Goal: Task Accomplishment & Management: Complete application form

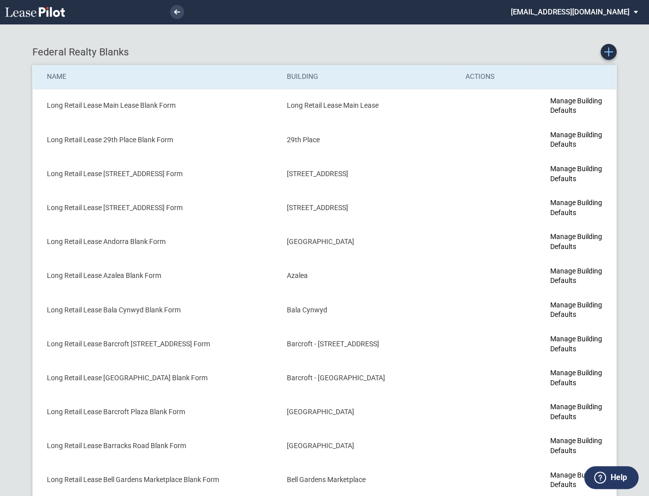
click at [608, 54] on use "Create new Blank Form" at bounding box center [608, 51] width 9 height 9
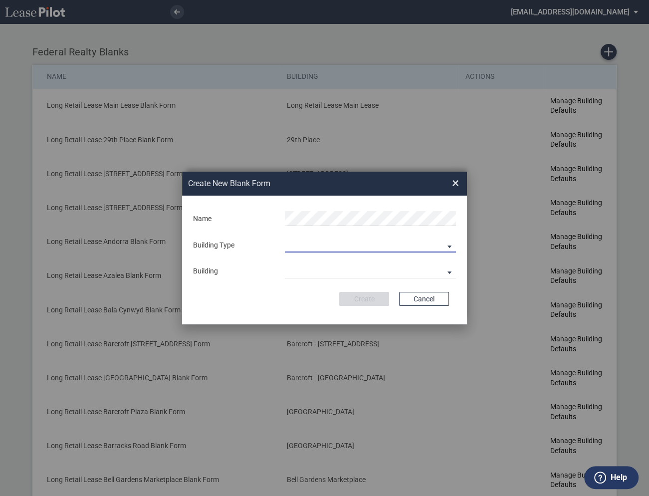
click at [309, 244] on md-select "Building Predefined Empty Building New Empty Building" at bounding box center [370, 245] width 171 height 15
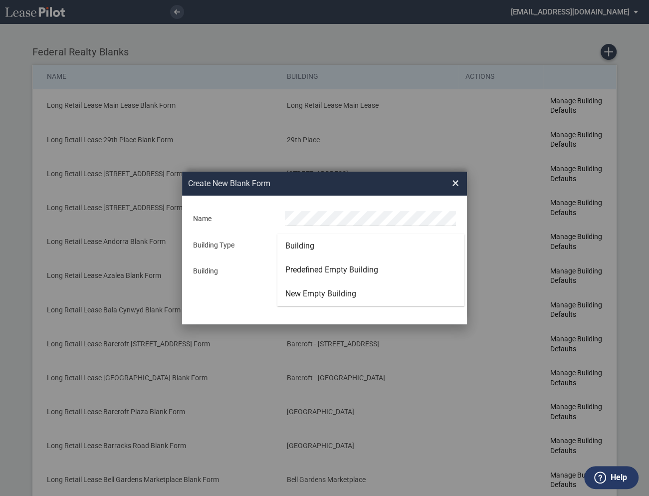
click at [309, 244] on div "Building" at bounding box center [299, 246] width 29 height 11
click at [308, 270] on md-select "29th Place 6464 Lincolnia Avenue 7770 Richmond Highway Andorra Azalea Bala Cynw…" at bounding box center [370, 270] width 171 height 15
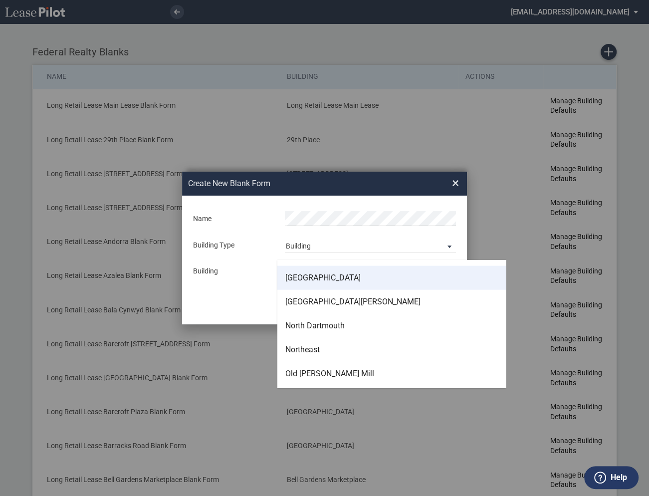
scroll to position [2103, 0]
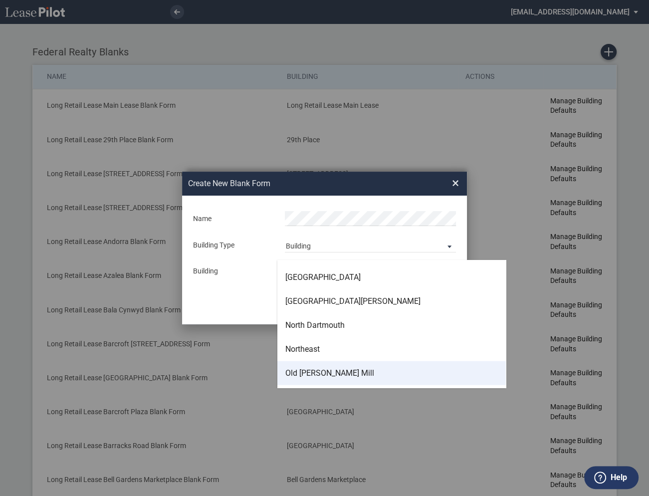
click at [314, 369] on div "Old Keene Mill" at bounding box center [329, 373] width 89 height 11
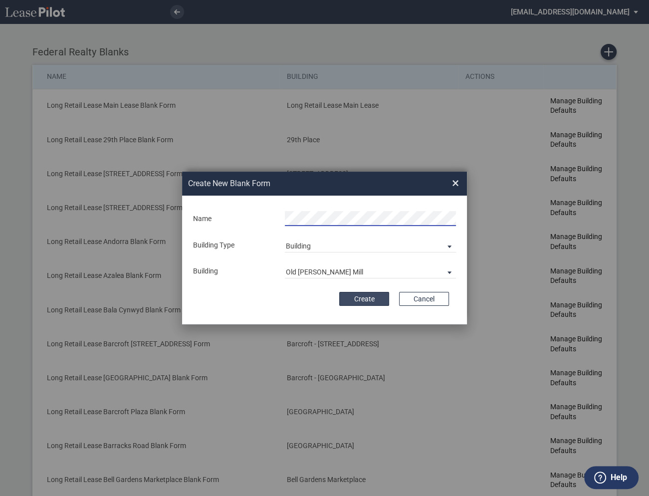
click at [362, 300] on button "Create" at bounding box center [364, 299] width 50 height 14
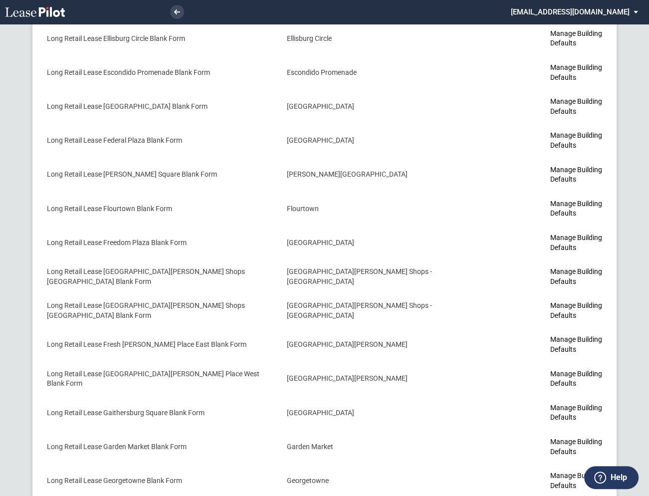
scroll to position [2249, 0]
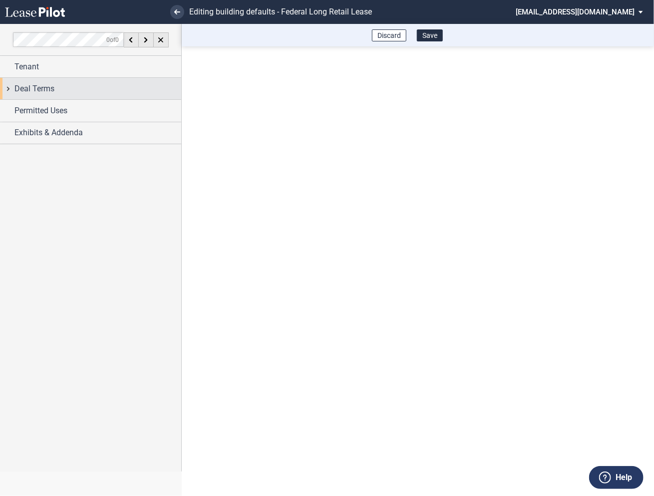
click at [7, 89] on div "Deal Terms" at bounding box center [90, 88] width 181 height 21
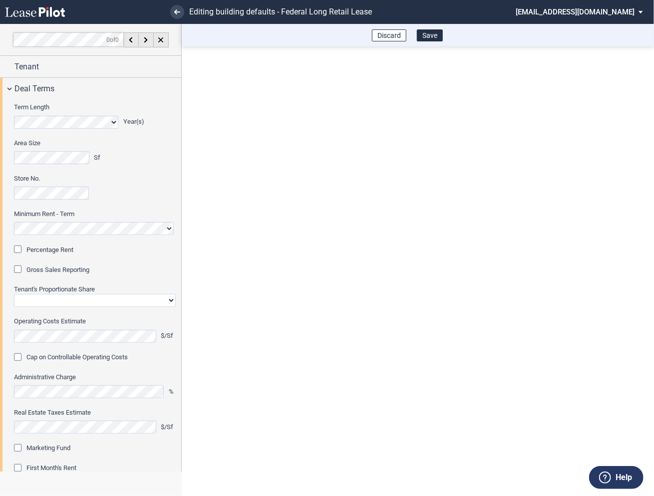
click at [20, 249] on div "Percentage Rent" at bounding box center [19, 251] width 10 height 10
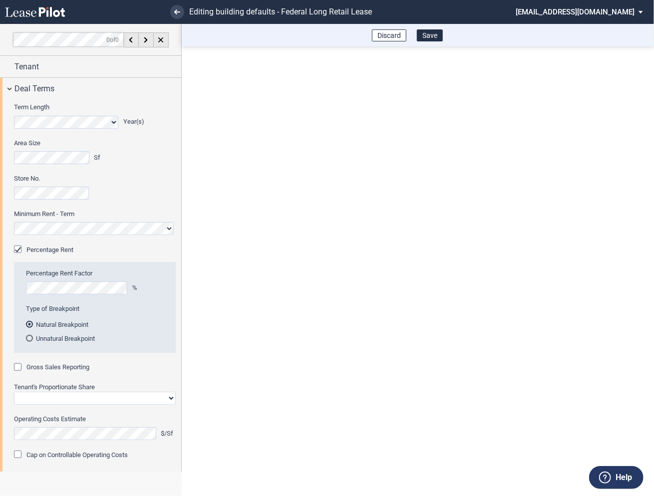
click at [20, 365] on div "Gross Sales Reporting" at bounding box center [19, 368] width 10 height 10
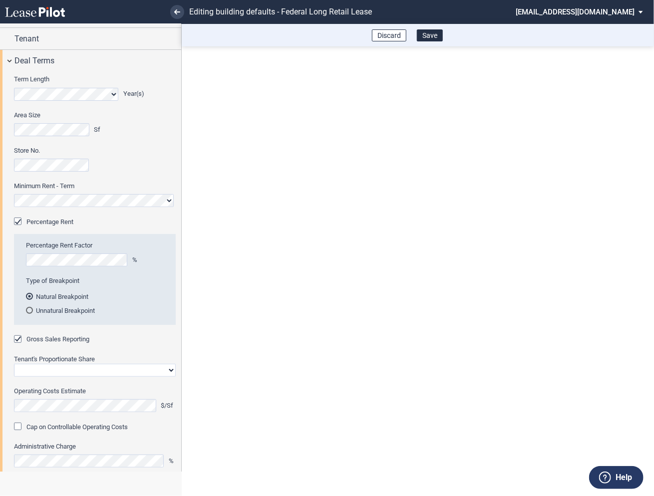
scroll to position [60, 0]
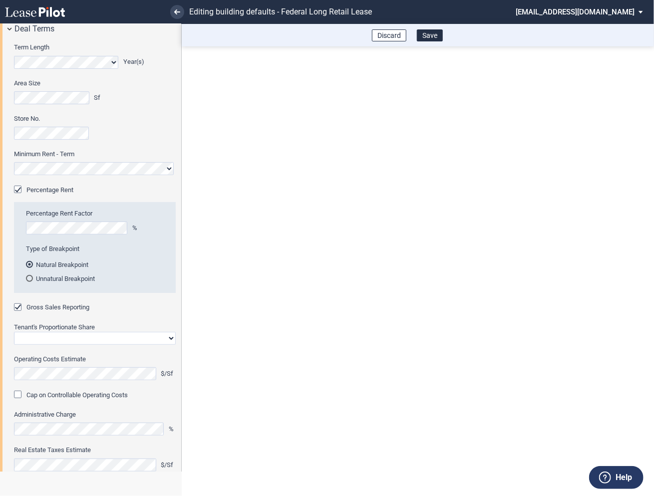
click at [41, 339] on select "Straight GLA Net Major" at bounding box center [95, 338] width 162 height 13
select select "straight GLA"
click at [14, 332] on select "Straight GLA Net Major" at bounding box center [95, 338] width 162 height 13
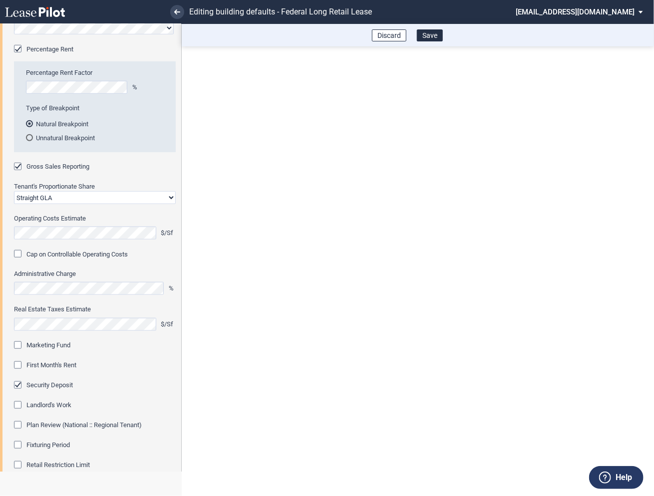
scroll to position [232, 0]
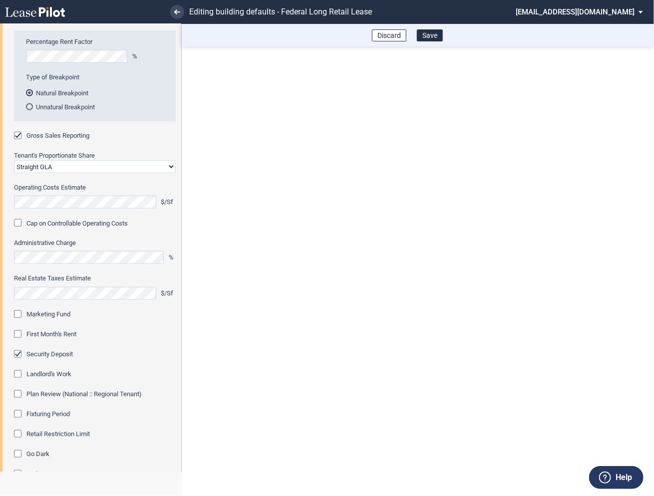
click at [17, 312] on div "Marketing Fund" at bounding box center [19, 315] width 10 height 10
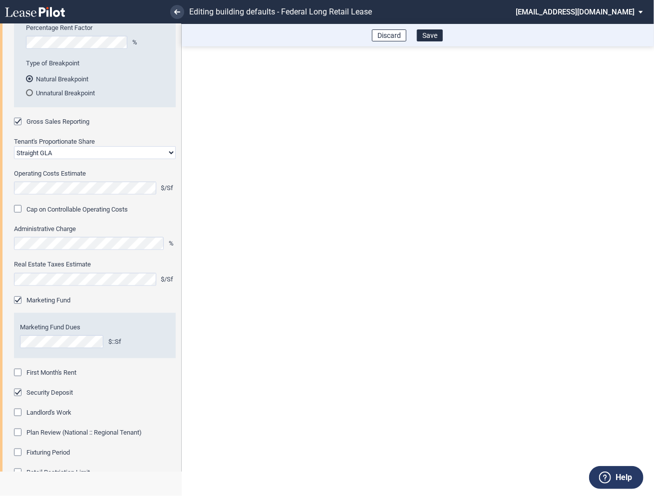
scroll to position [257, 0]
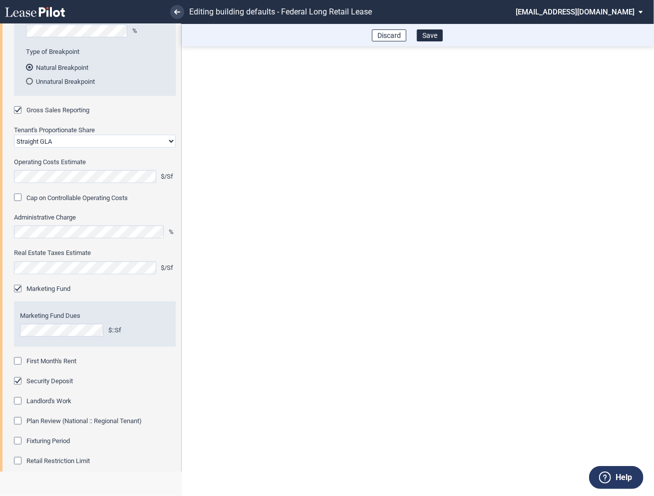
click at [19, 361] on div "First Month's Rent" at bounding box center [19, 362] width 10 height 10
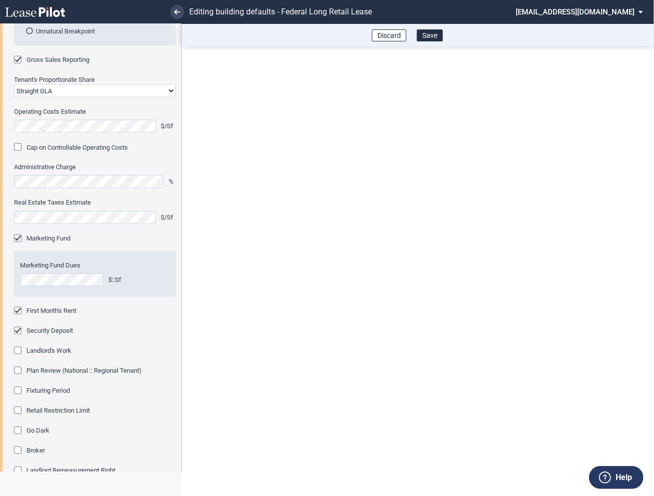
scroll to position [335, 0]
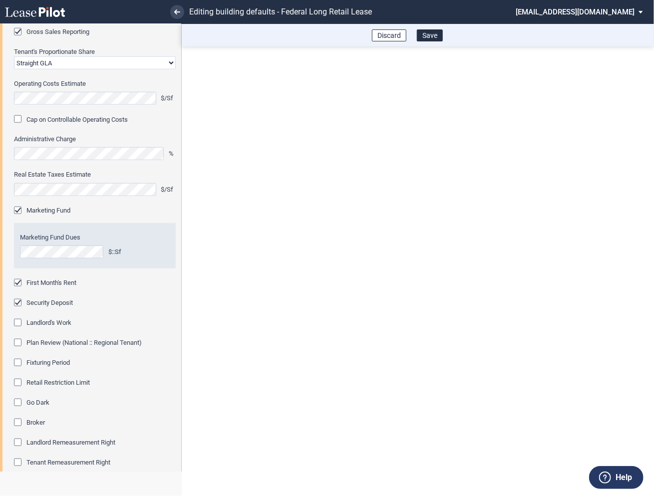
click at [19, 362] on div "Fixturing Period" at bounding box center [19, 364] width 10 height 10
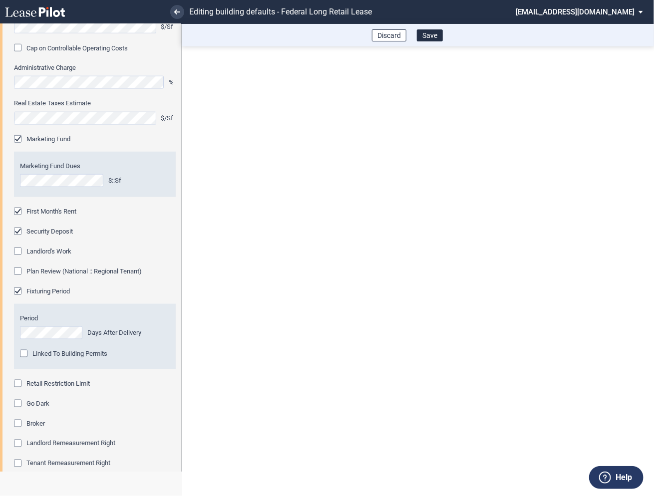
click at [18, 383] on div "Retail Restriction Limit" at bounding box center [19, 385] width 10 height 10
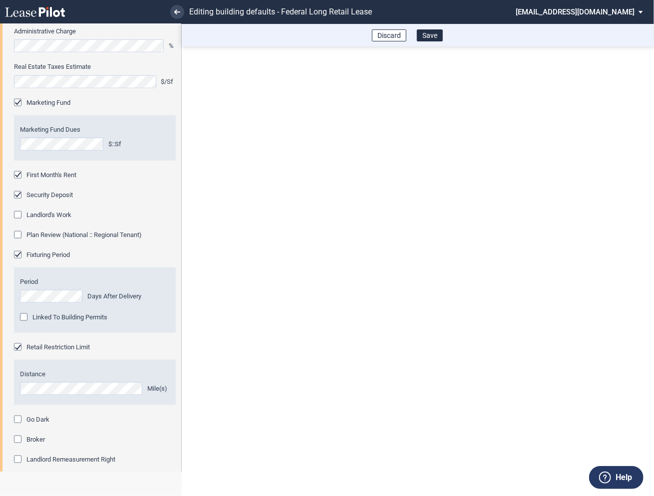
scroll to position [517, 0]
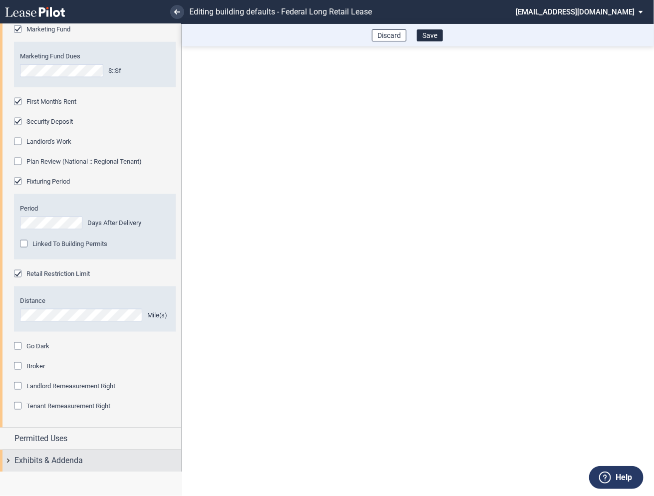
click at [7, 463] on div "Exhibits & Addenda" at bounding box center [90, 460] width 181 height 21
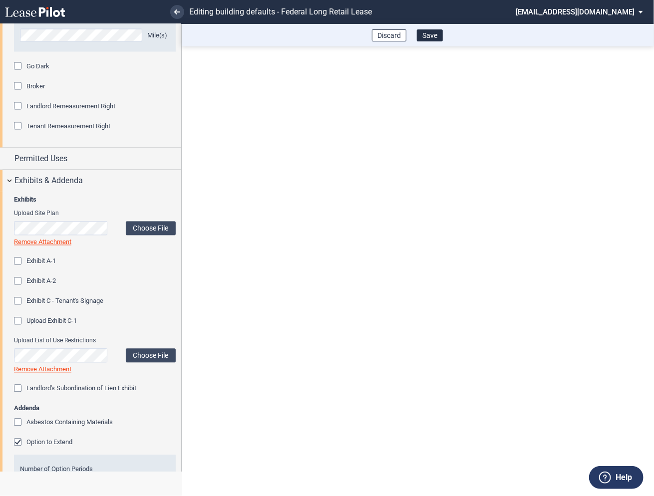
scroll to position [876, 0]
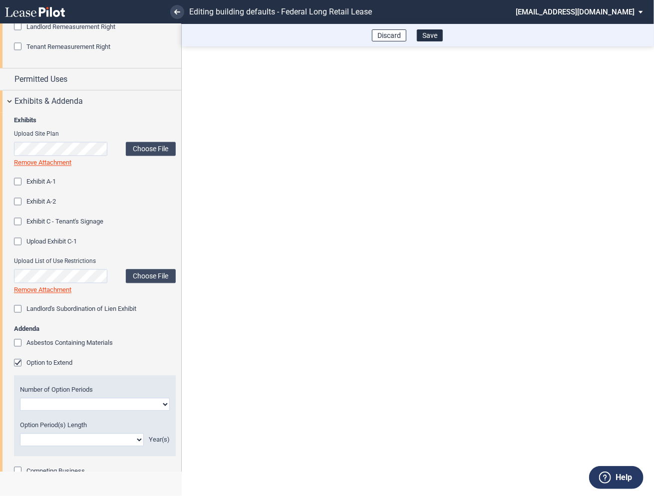
click at [19, 365] on div "Option to Extend" at bounding box center [19, 364] width 10 height 10
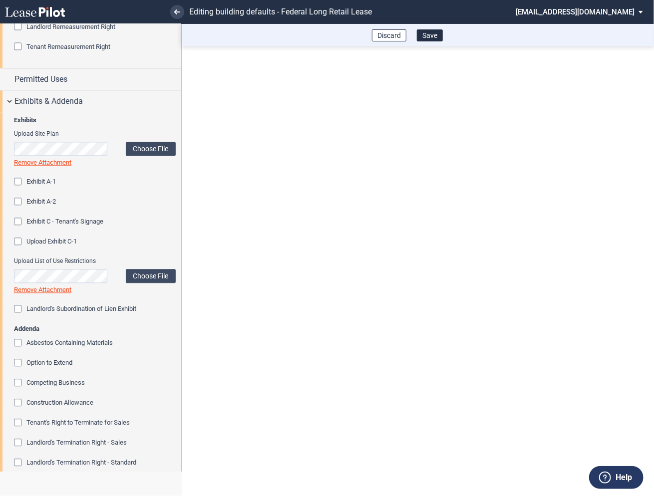
scroll to position [1022, 0]
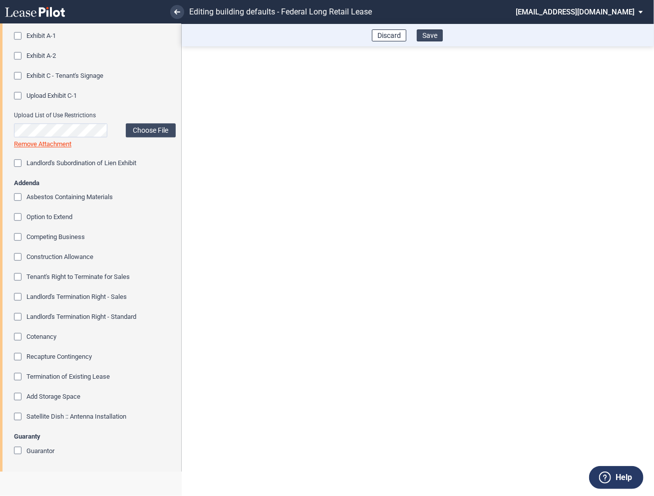
click at [429, 36] on button "Save" at bounding box center [430, 35] width 26 height 12
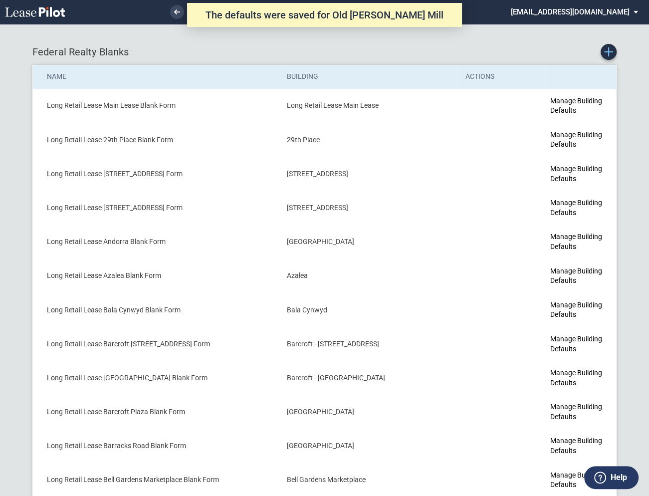
click at [610, 54] on icon "Create new Blank Form" at bounding box center [608, 51] width 9 height 9
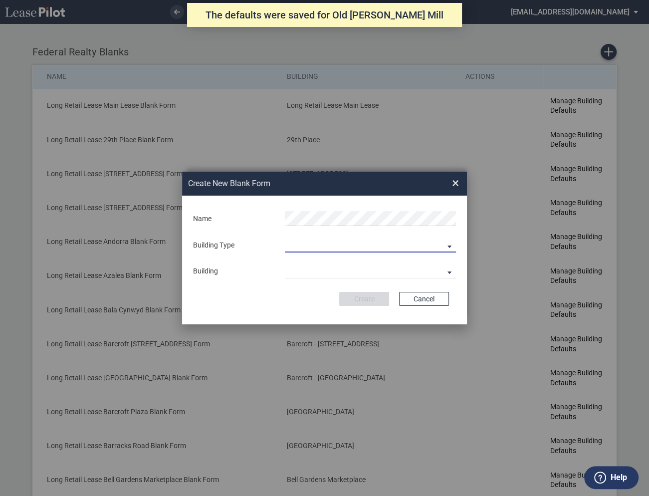
click at [319, 246] on md-select "Building Predefined Empty Building New Empty Building" at bounding box center [370, 245] width 171 height 15
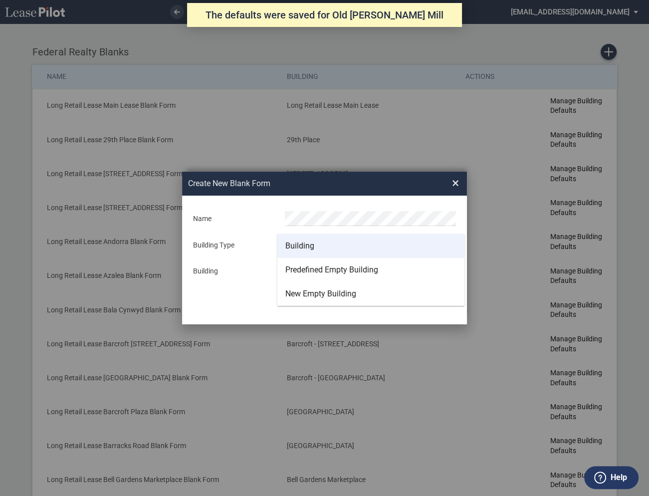
click at [307, 245] on div "Building" at bounding box center [299, 246] width 29 height 11
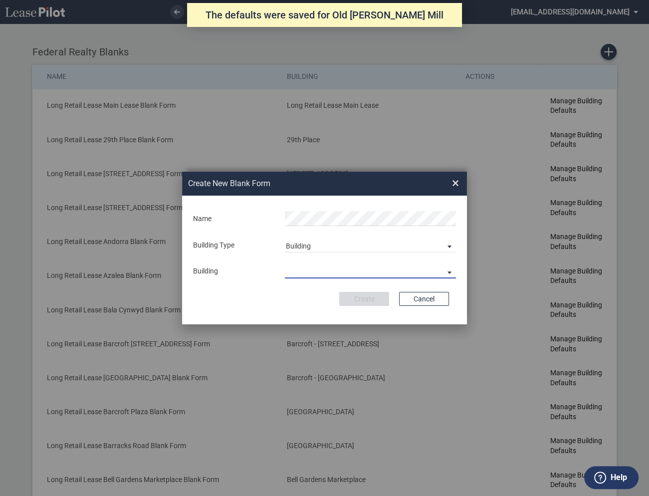
click at [301, 272] on md-select "29th Place 6464 Lincolnia Avenue 7770 Richmond Highway Andorra Azalea Bala Cynw…" at bounding box center [370, 270] width 171 height 15
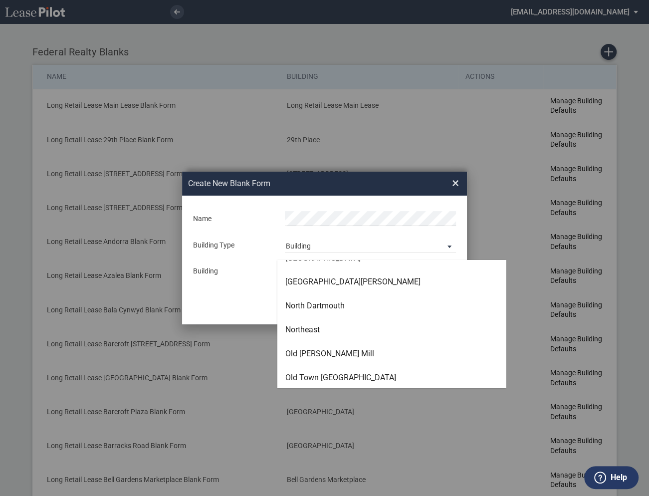
scroll to position [2127, 0]
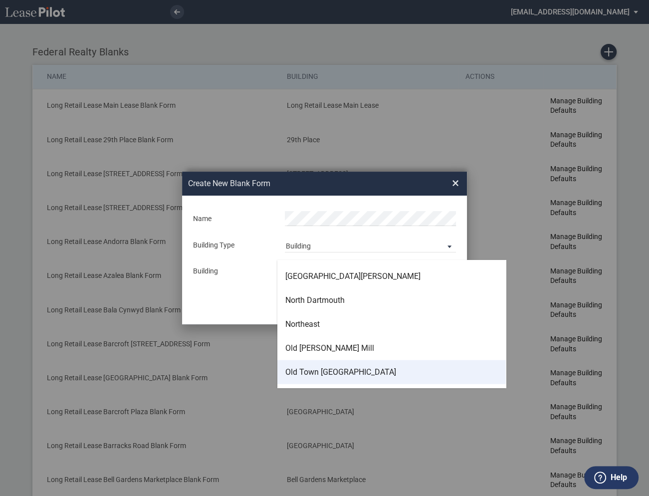
click at [309, 368] on div "Old Town Los Gatos" at bounding box center [340, 372] width 111 height 11
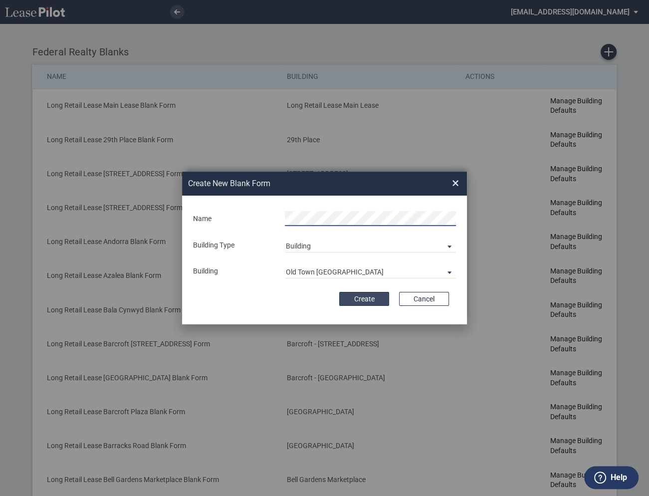
click at [371, 296] on button "Create" at bounding box center [364, 299] width 50 height 14
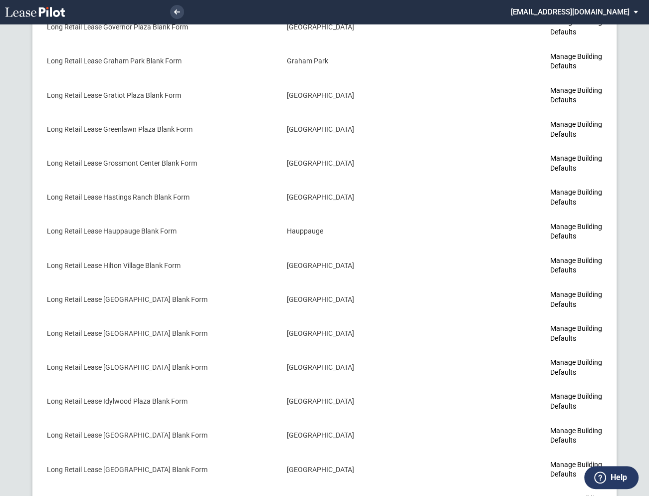
scroll to position [2277, 0]
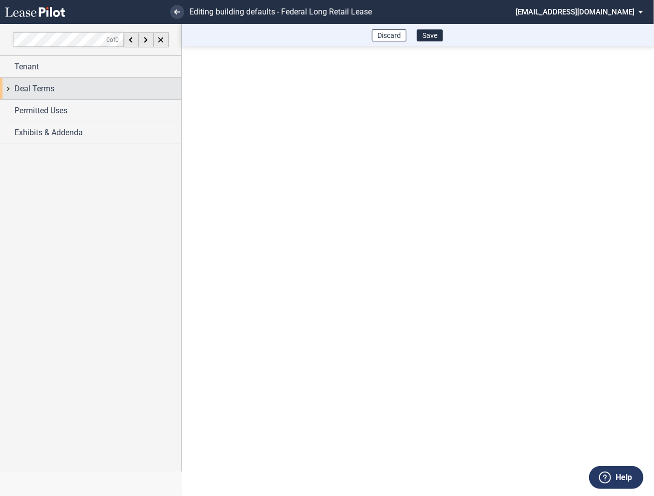
click at [10, 92] on div "Deal Terms" at bounding box center [90, 88] width 181 height 21
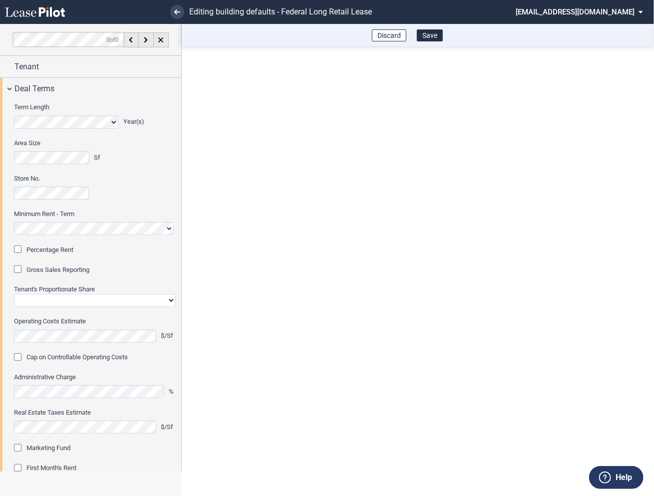
click at [18, 249] on div "Percentage Rent" at bounding box center [19, 251] width 10 height 10
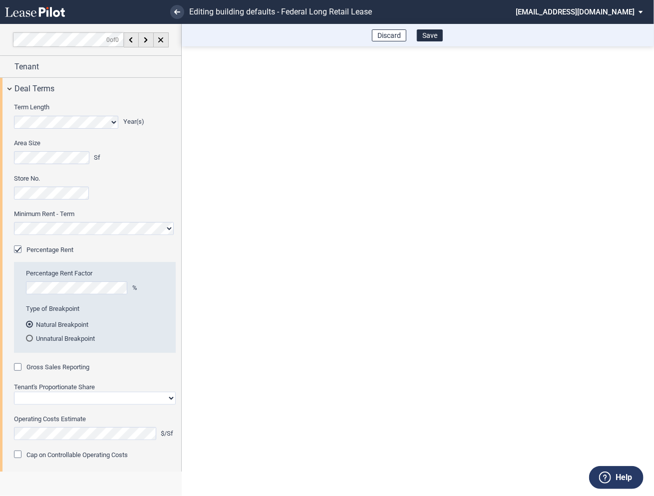
click at [21, 365] on div "Gross Sales Reporting" at bounding box center [19, 368] width 10 height 10
click at [36, 399] on select "Straight GLA Net Major" at bounding box center [95, 398] width 162 height 13
select select "straight GLA"
click at [14, 392] on select "Straight GLA Net Major" at bounding box center [95, 398] width 162 height 13
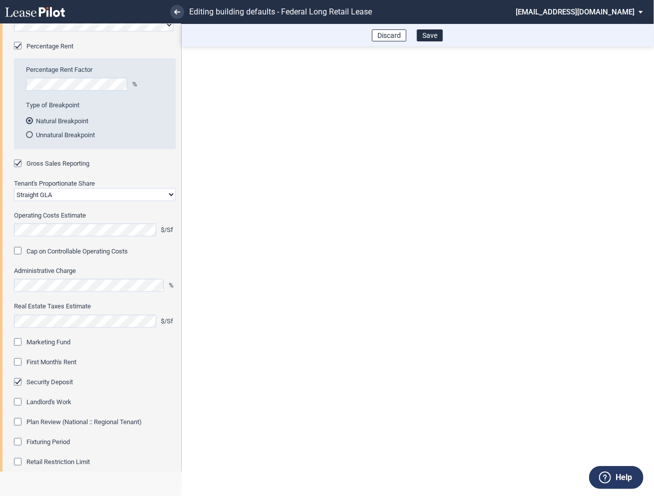
scroll to position [209, 0]
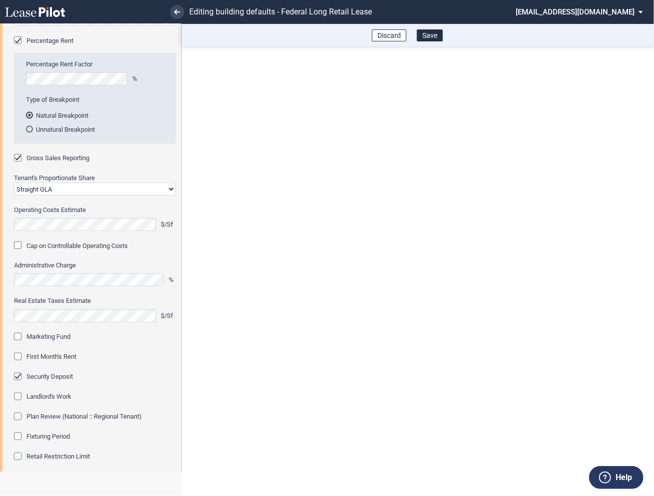
click at [15, 335] on div "Marketing Fund" at bounding box center [19, 338] width 10 height 10
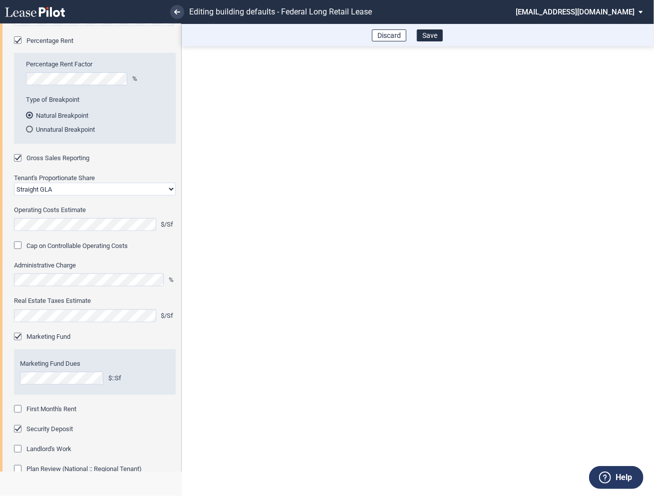
scroll to position [252, 0]
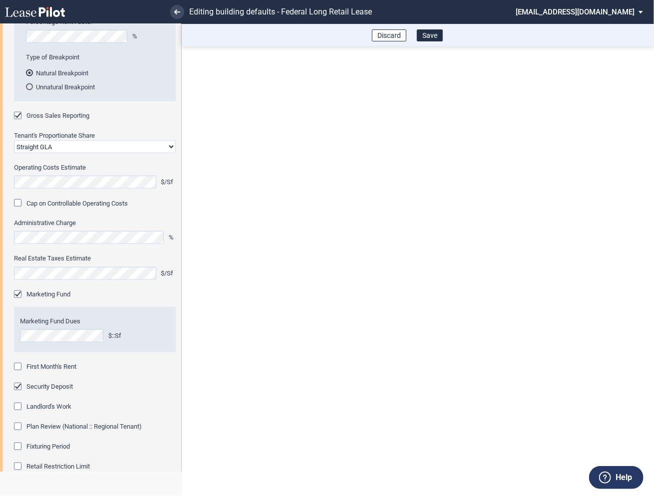
click at [20, 366] on div "First Month's Rent" at bounding box center [19, 368] width 10 height 10
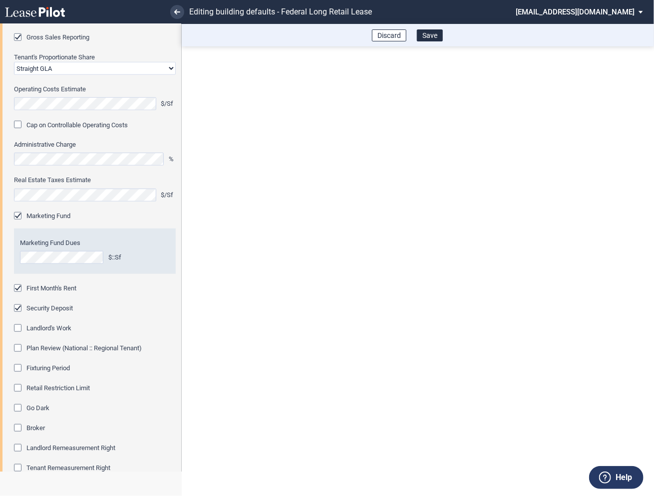
scroll to position [343, 0]
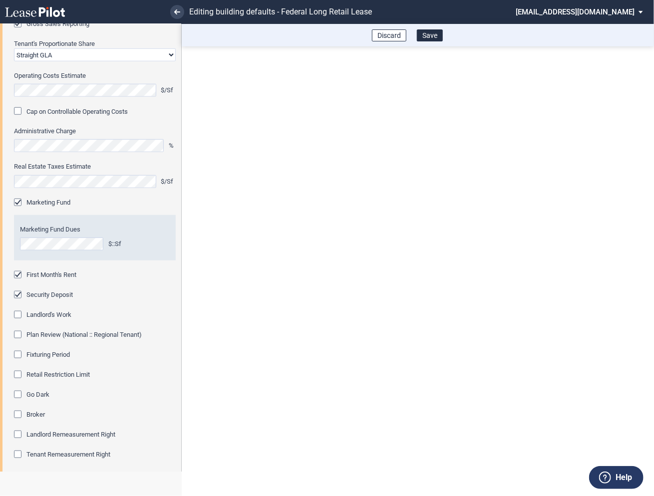
click at [19, 352] on div "Fixturing Period" at bounding box center [19, 356] width 10 height 10
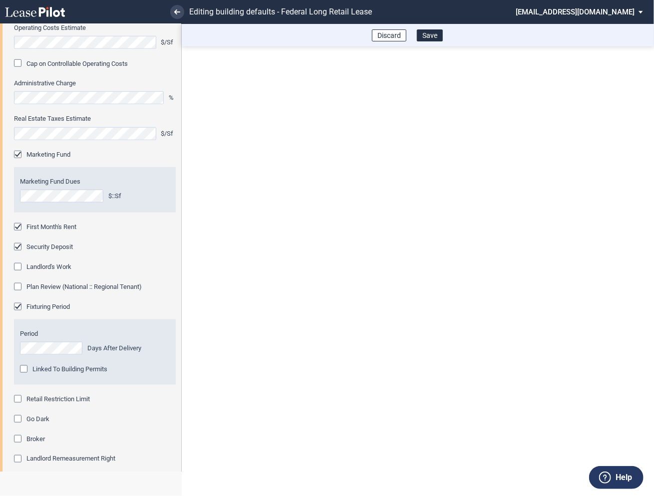
scroll to position [411, 0]
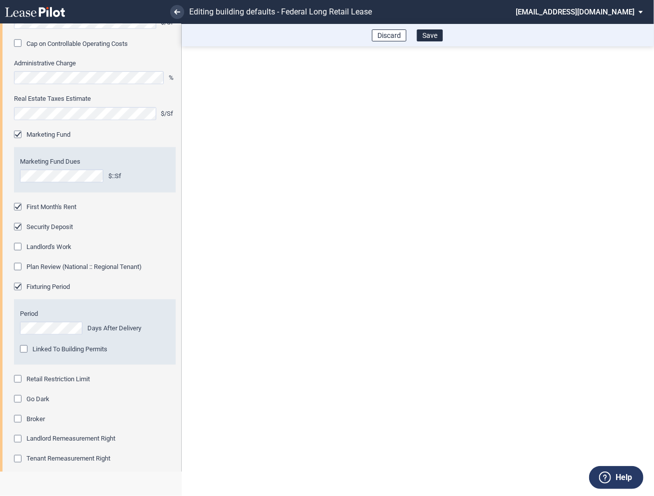
click at [17, 382] on div "Retail Restriction Limit" at bounding box center [19, 380] width 10 height 10
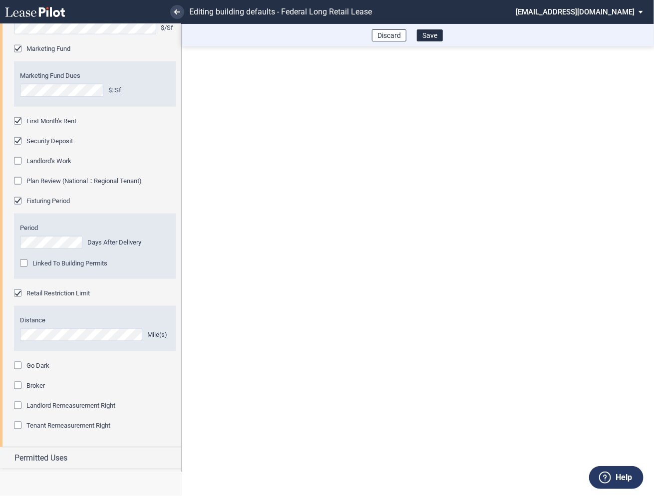
scroll to position [517, 0]
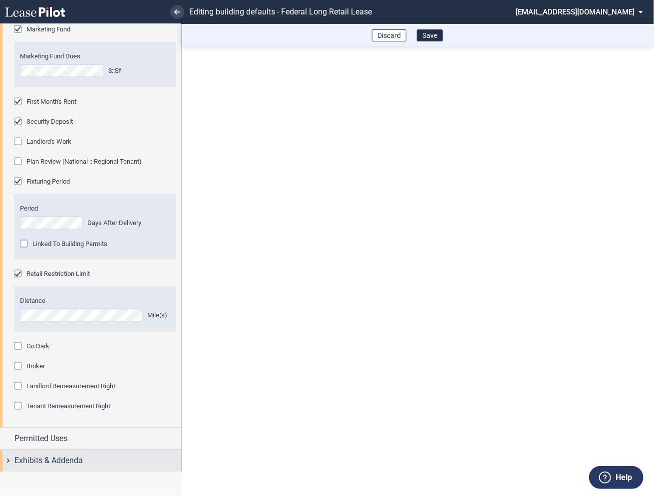
click at [4, 461] on div "Exhibits & Addenda" at bounding box center [90, 460] width 181 height 21
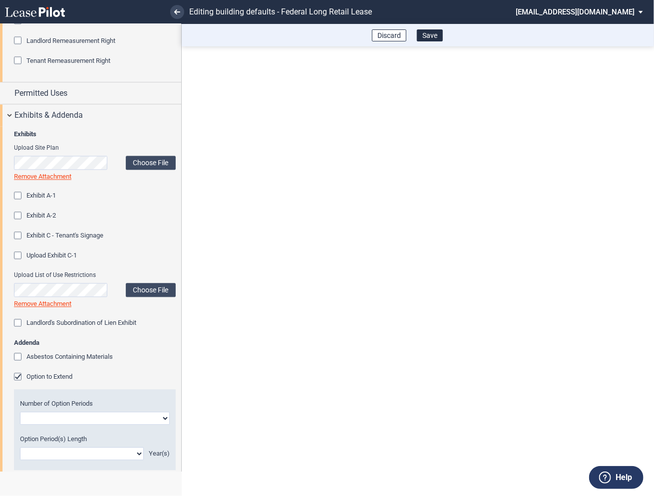
scroll to position [871, 0]
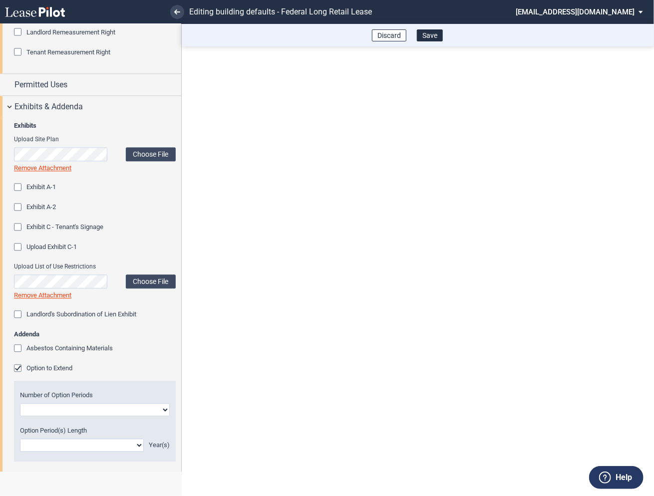
click at [20, 368] on div "Option to Extend" at bounding box center [19, 369] width 10 height 10
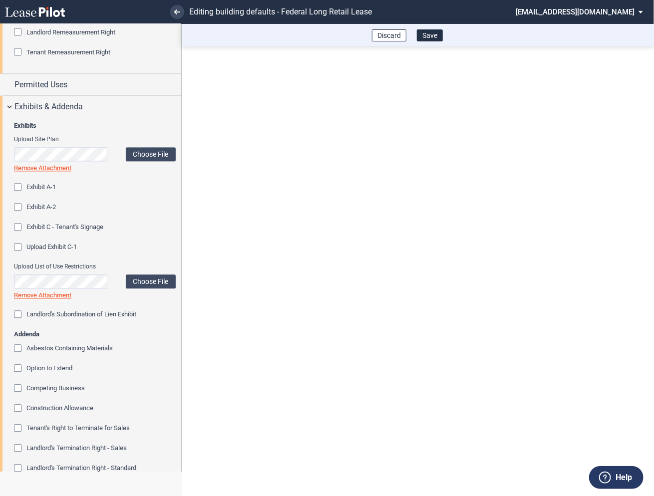
scroll to position [1022, 0]
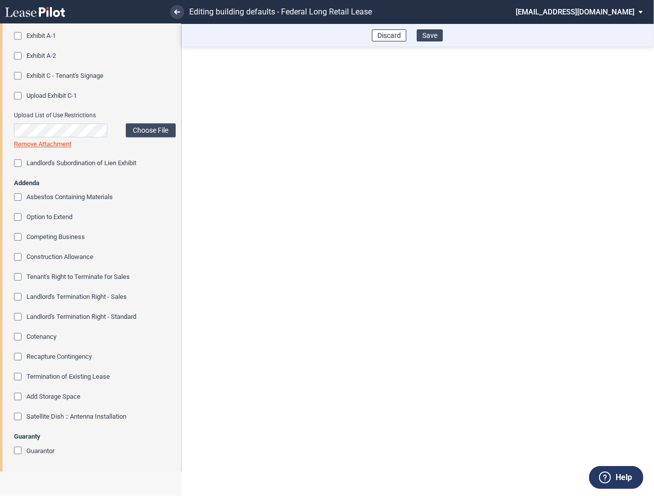
click at [431, 34] on button "Save" at bounding box center [430, 35] width 26 height 12
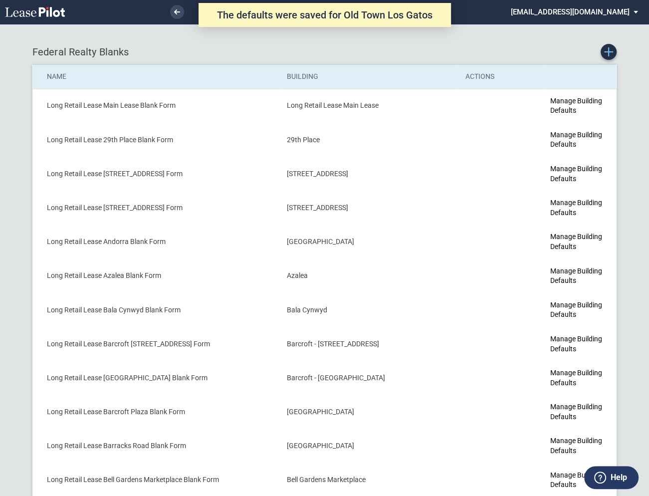
click at [611, 50] on icon "Create new Blank Form" at bounding box center [608, 51] width 9 height 9
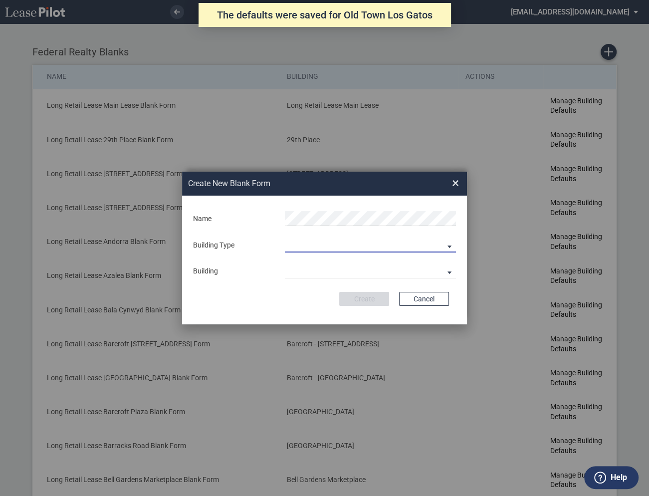
click at [305, 253] on md-select "Building Predefined Empty Building New Empty Building" at bounding box center [370, 245] width 171 height 15
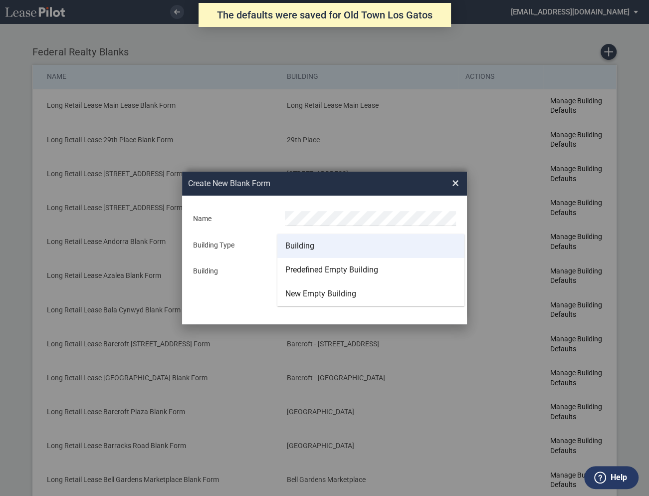
click at [302, 245] on div "Building" at bounding box center [299, 246] width 29 height 11
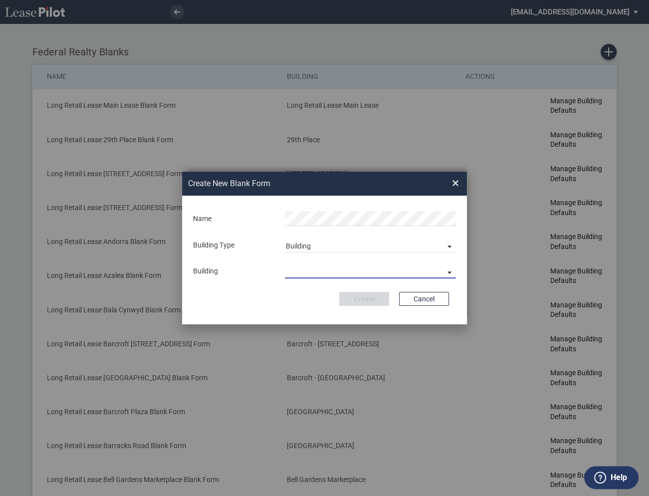
click at [300, 271] on md-select "29th Place 6464 Lincolnia Avenue 7770 Richmond Highway Andorra Azalea Bala Cynw…" at bounding box center [370, 270] width 171 height 15
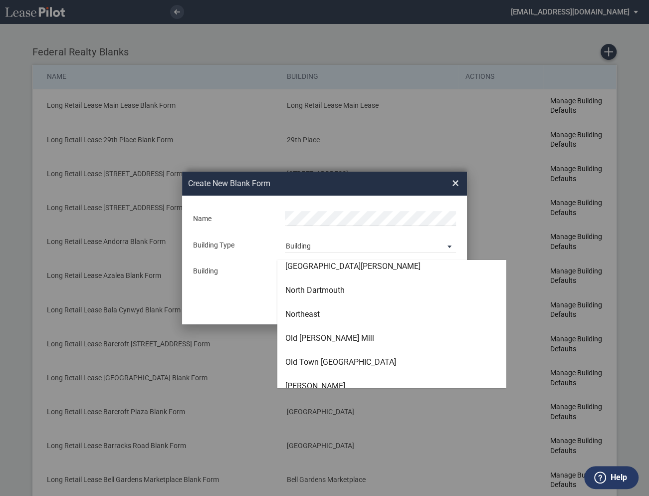
scroll to position [2148, 0]
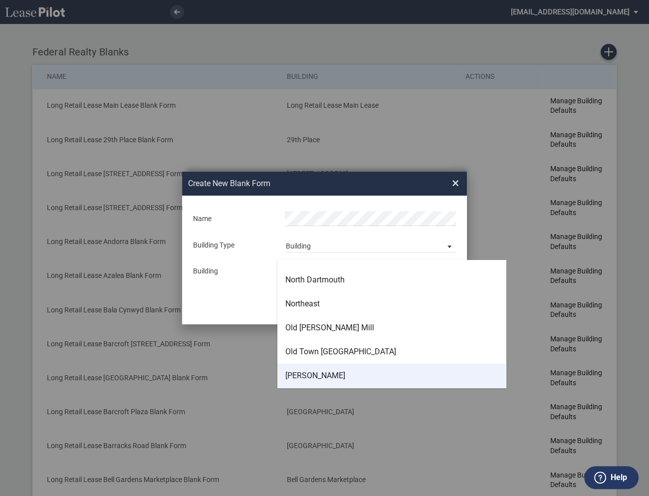
click at [299, 375] on div "Olivo" at bounding box center [315, 375] width 60 height 11
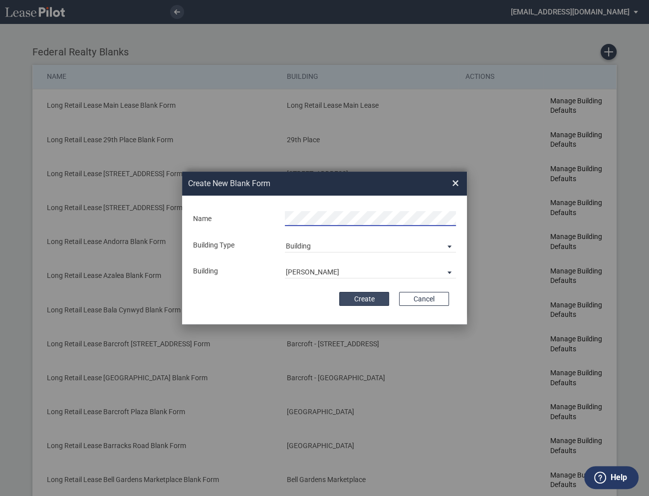
click at [366, 298] on button "Create" at bounding box center [364, 299] width 50 height 14
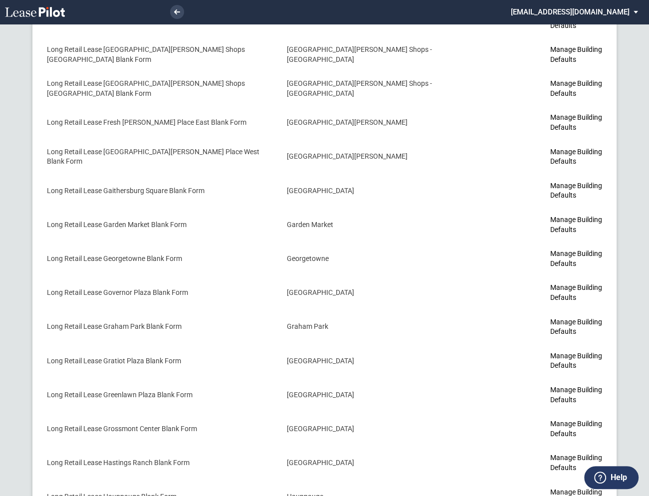
scroll to position [2306, 0]
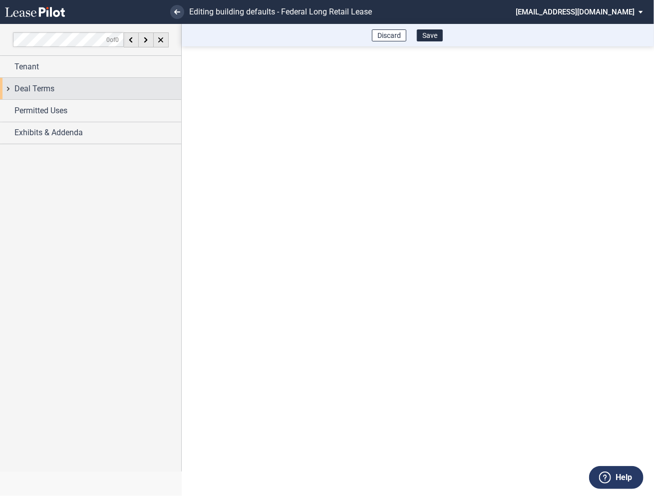
click at [8, 88] on div "Deal Terms" at bounding box center [90, 88] width 181 height 21
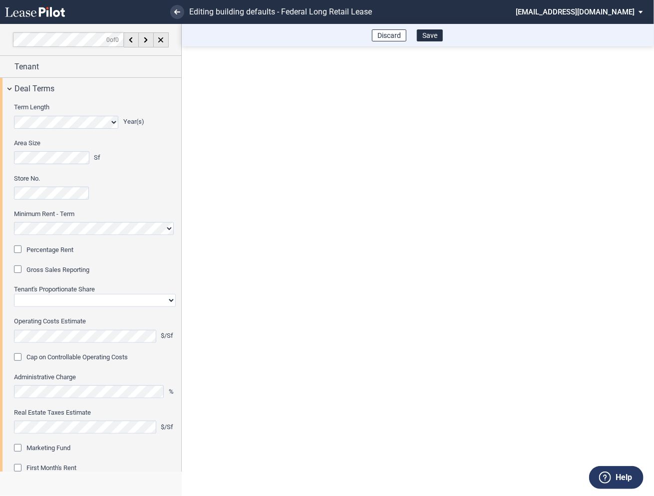
click at [19, 249] on div "Percentage Rent" at bounding box center [19, 251] width 10 height 10
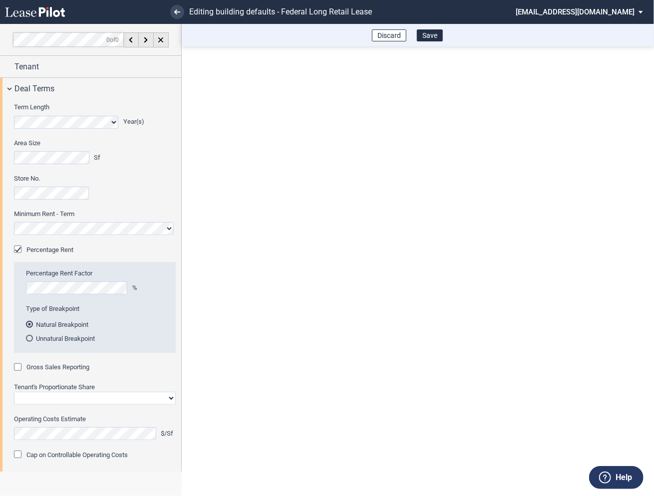
click at [18, 367] on div "Gross Sales Reporting" at bounding box center [19, 368] width 10 height 10
click at [33, 397] on select "Straight GLA Net Major" at bounding box center [95, 398] width 162 height 13
select select "straight GLA"
click at [14, 392] on select "Straight GLA Net Major" at bounding box center [95, 398] width 162 height 13
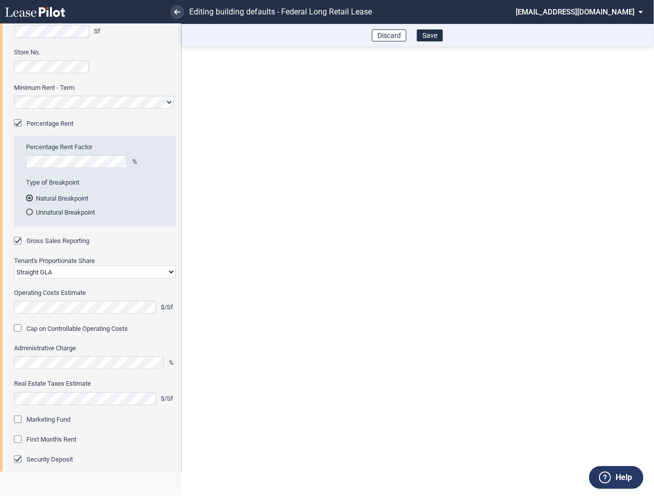
scroll to position [141, 0]
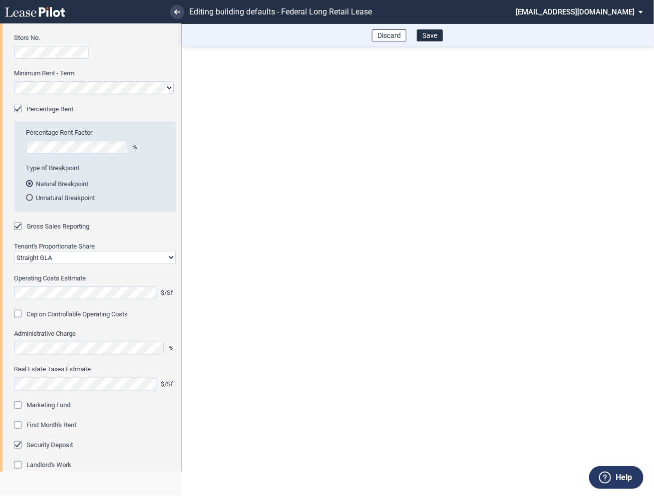
click at [23, 405] on div "Marketing Fund" at bounding box center [19, 406] width 10 height 10
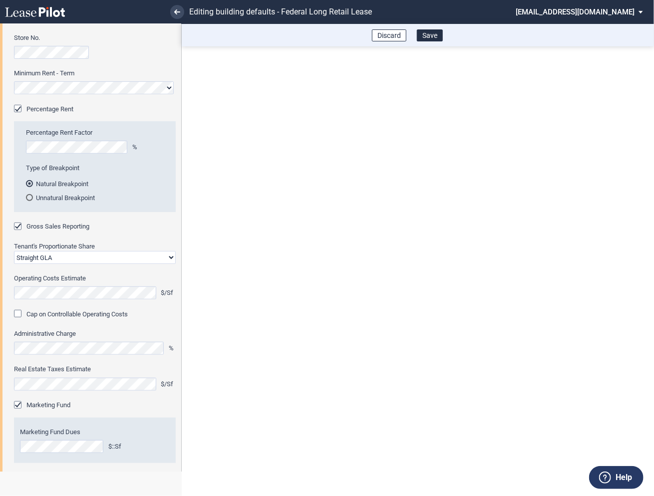
scroll to position [191, 0]
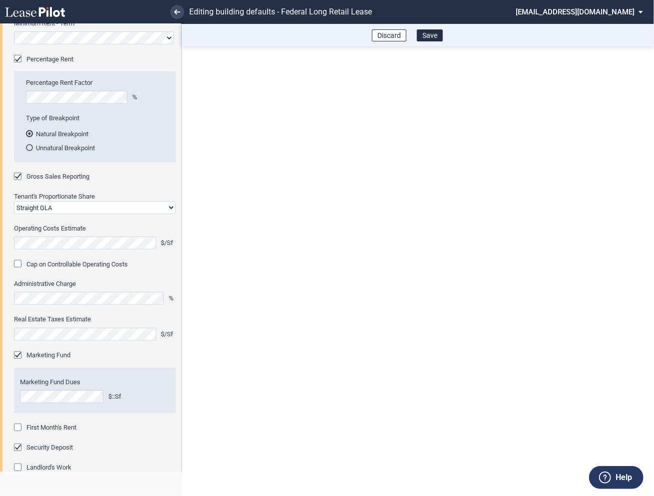
click at [19, 426] on div "First Month's Rent" at bounding box center [19, 429] width 10 height 10
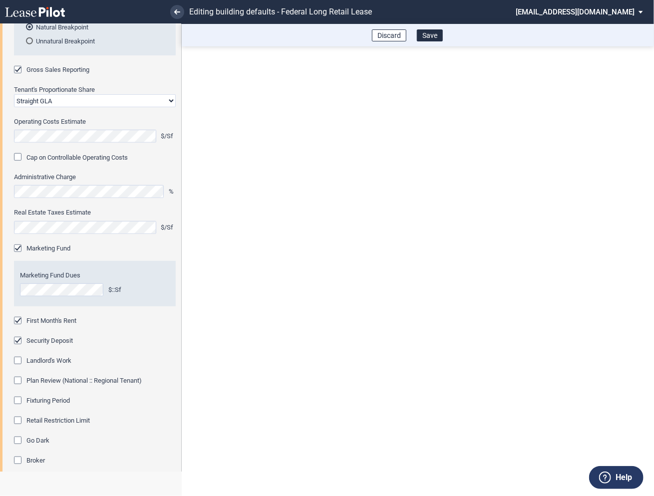
scroll to position [313, 0]
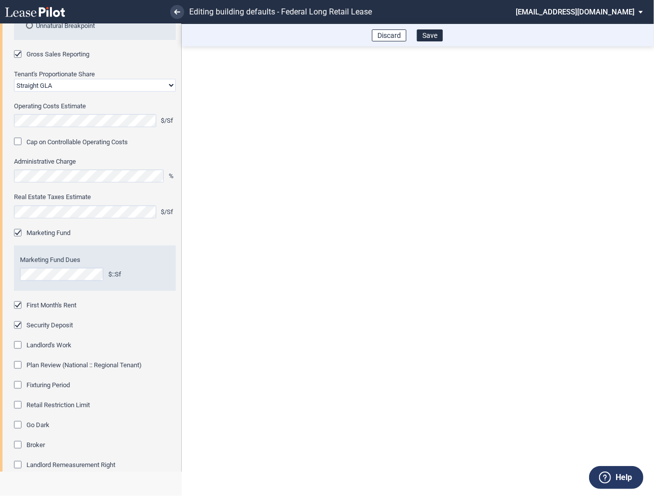
click at [19, 387] on div "Fixturing Period" at bounding box center [19, 386] width 10 height 10
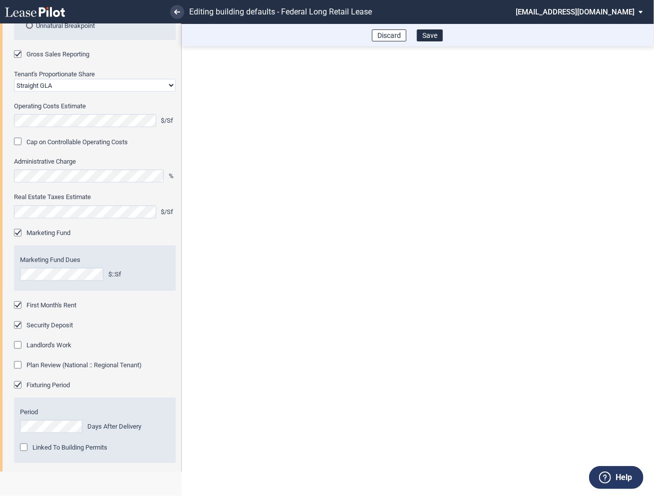
scroll to position [346, 0]
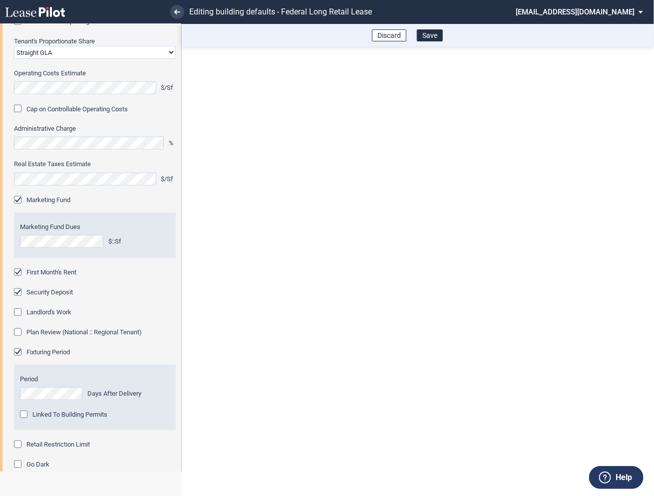
click at [19, 443] on div "Retail Restriction Limit" at bounding box center [19, 446] width 10 height 10
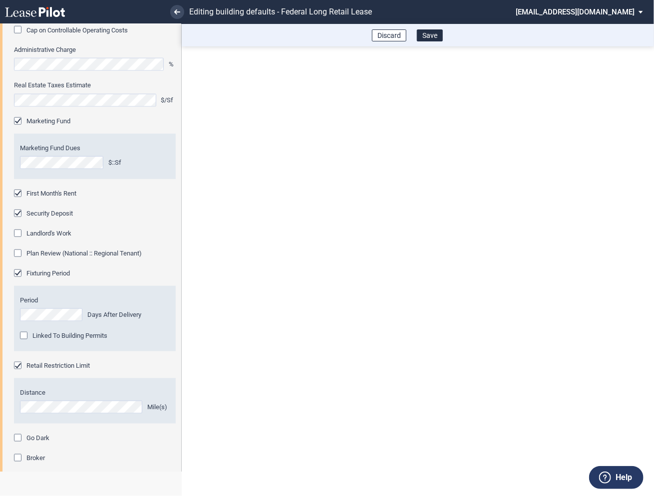
scroll to position [517, 0]
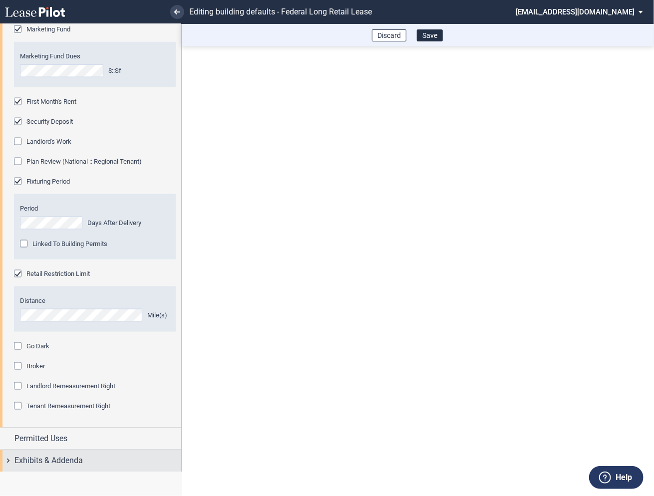
click at [8, 459] on div "Exhibits & Addenda" at bounding box center [90, 460] width 181 height 21
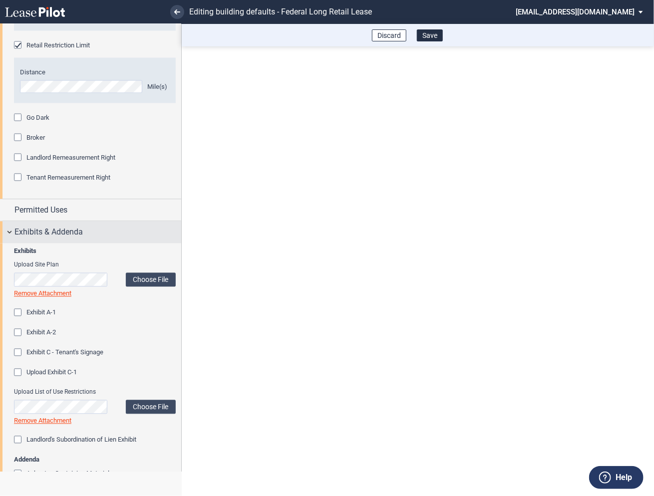
scroll to position [1110, 0]
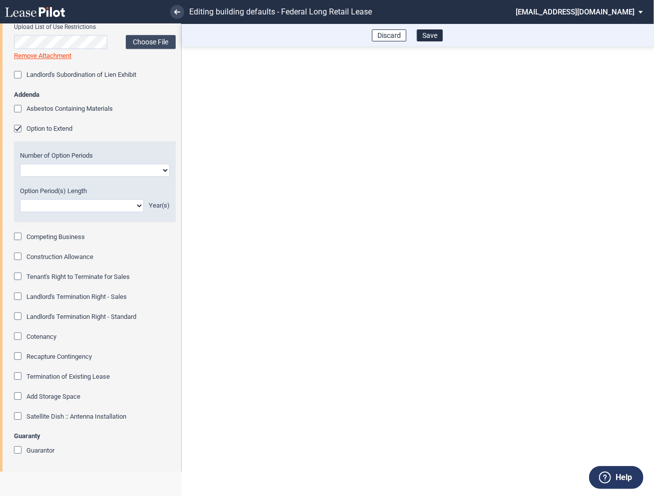
click at [19, 127] on div "Option to Extend" at bounding box center [19, 130] width 10 height 10
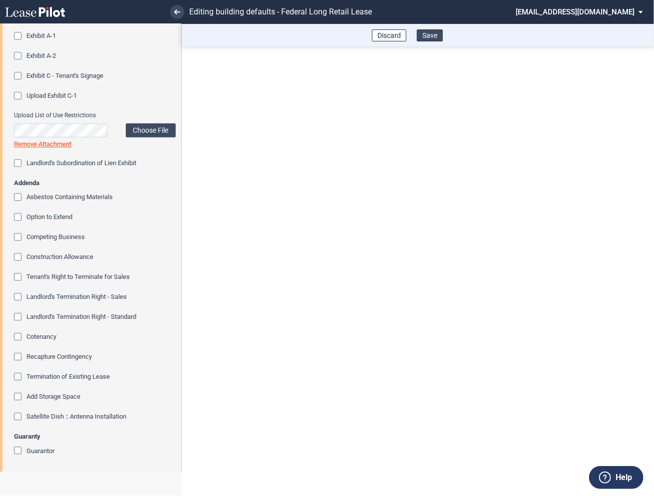
click at [430, 36] on button "Save" at bounding box center [430, 35] width 26 height 12
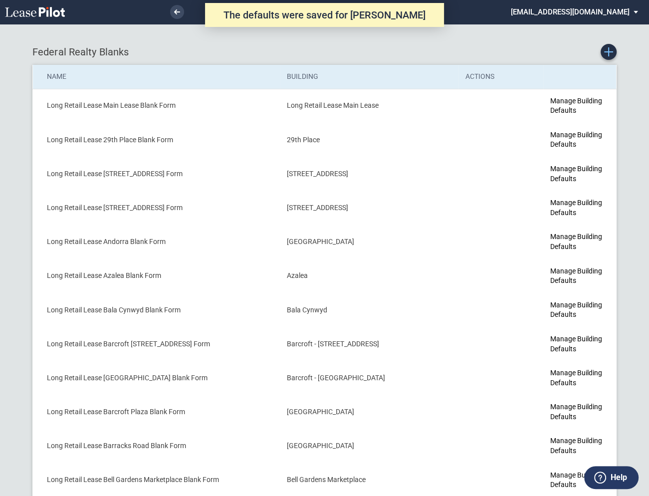
click at [607, 52] on use "Create new Blank Form" at bounding box center [608, 51] width 9 height 9
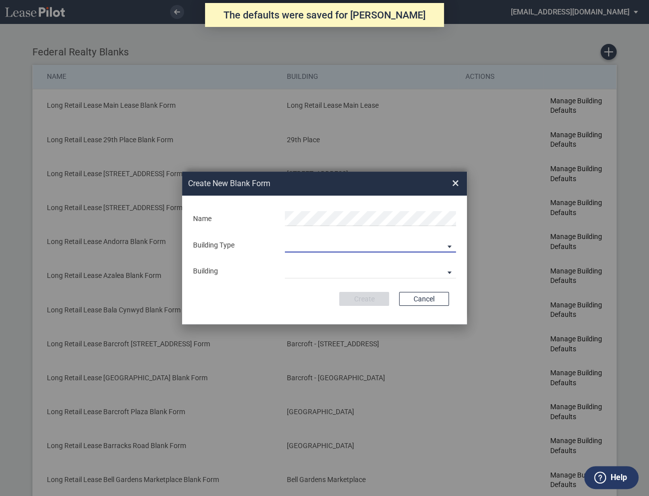
click at [309, 242] on md-select "Building Predefined Empty Building New Empty Building" at bounding box center [370, 245] width 171 height 15
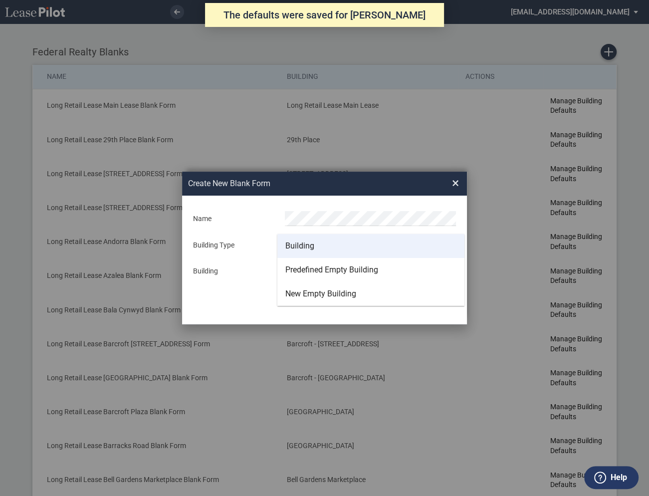
click at [305, 242] on div "Building" at bounding box center [299, 246] width 29 height 11
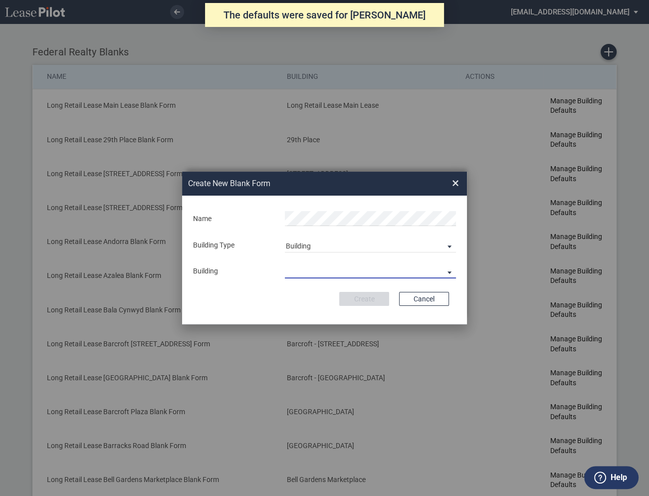
click at [305, 273] on md-select "29th Place [STREET_ADDRESS] [STREET_ADDRESS] [GEOGRAPHIC_DATA] Azalea Bala Cynw…" at bounding box center [370, 270] width 171 height 15
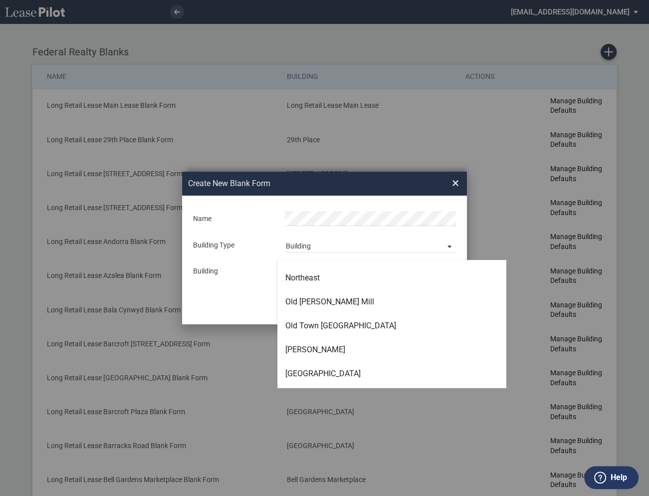
scroll to position [2173, 0]
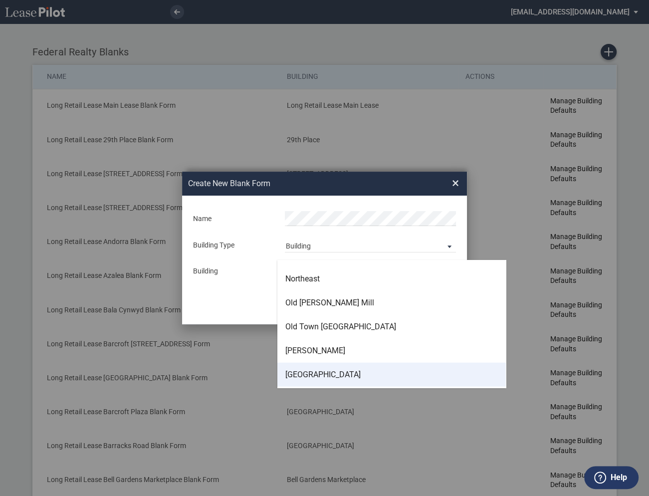
click at [307, 378] on div "[GEOGRAPHIC_DATA]" at bounding box center [322, 374] width 75 height 11
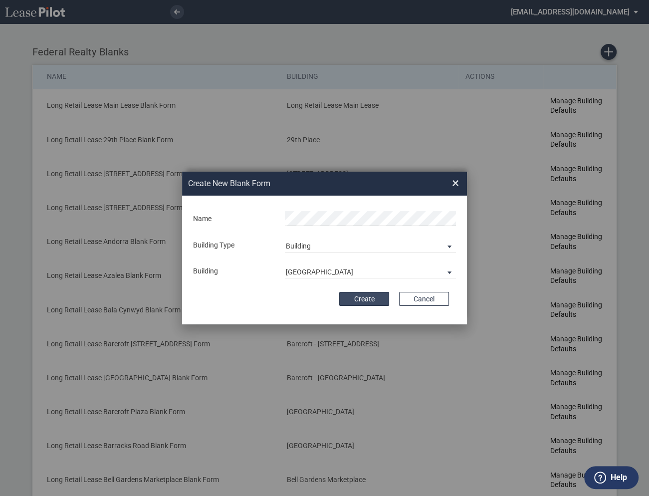
click at [354, 299] on button "Create" at bounding box center [364, 299] width 50 height 14
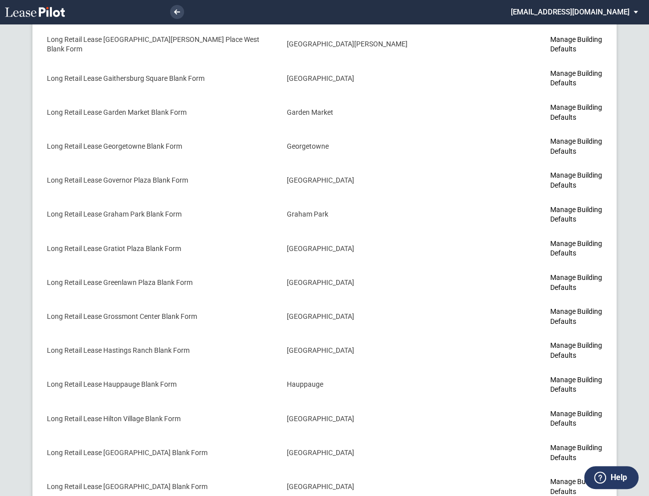
scroll to position [2334, 0]
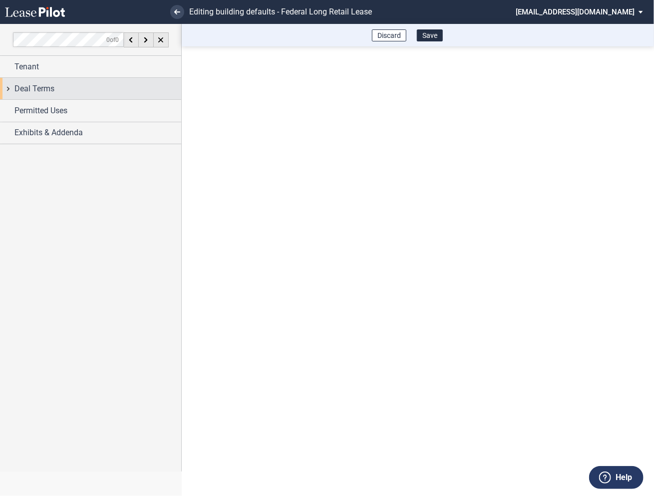
click at [10, 89] on div "Deal Terms" at bounding box center [90, 88] width 181 height 21
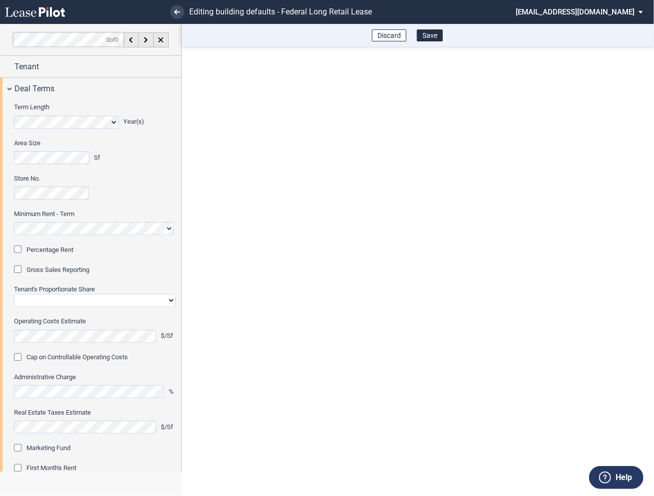
click at [22, 249] on div "Percentage Rent" at bounding box center [19, 251] width 10 height 10
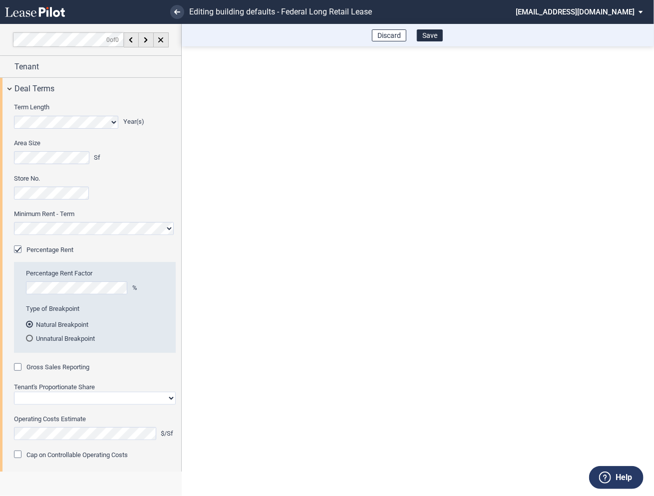
click at [19, 369] on div "Gross Sales Reporting" at bounding box center [19, 368] width 10 height 10
click at [34, 400] on select "Straight GLA Net Major" at bounding box center [95, 398] width 162 height 13
select select "straight GLA"
click at [14, 392] on select "Straight GLA Net Major" at bounding box center [95, 398] width 162 height 13
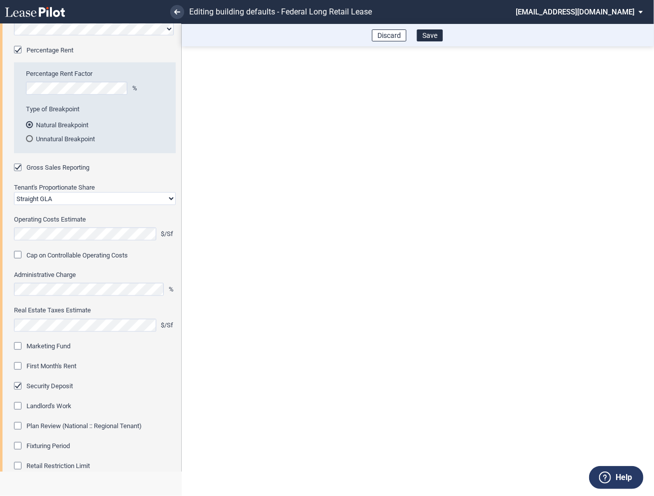
scroll to position [199, 0]
click at [18, 346] on div "Marketing Fund" at bounding box center [19, 348] width 10 height 10
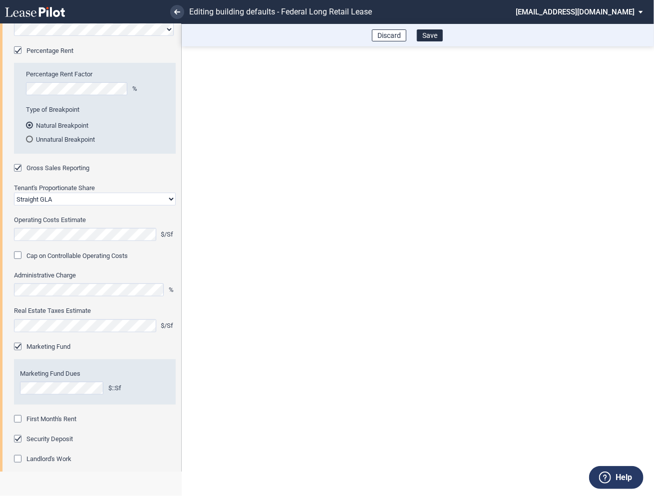
scroll to position [245, 0]
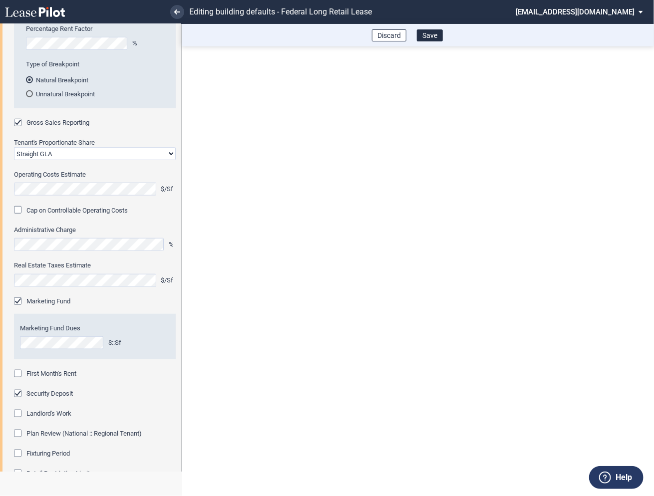
click at [19, 374] on div "First Month's Rent" at bounding box center [19, 375] width 10 height 10
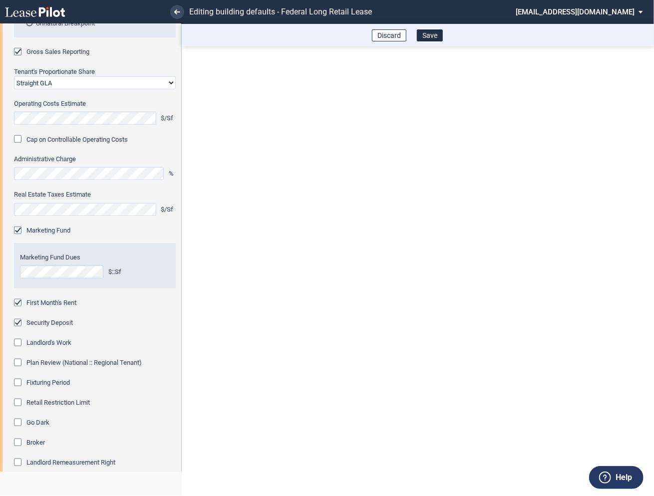
scroll to position [327, 0]
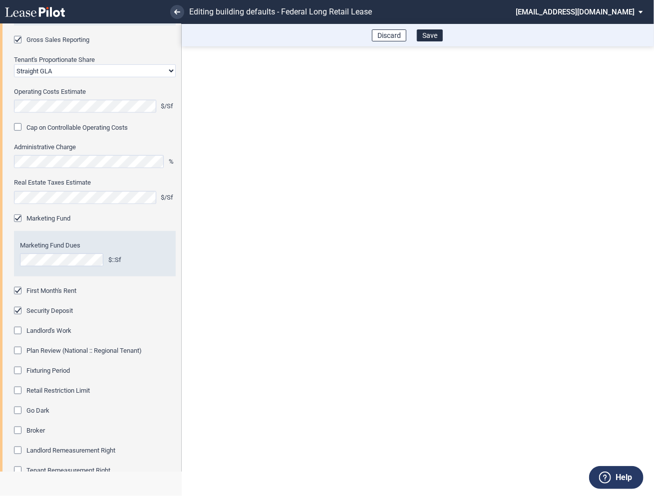
click at [17, 371] on div "Fixturing Period" at bounding box center [19, 372] width 10 height 10
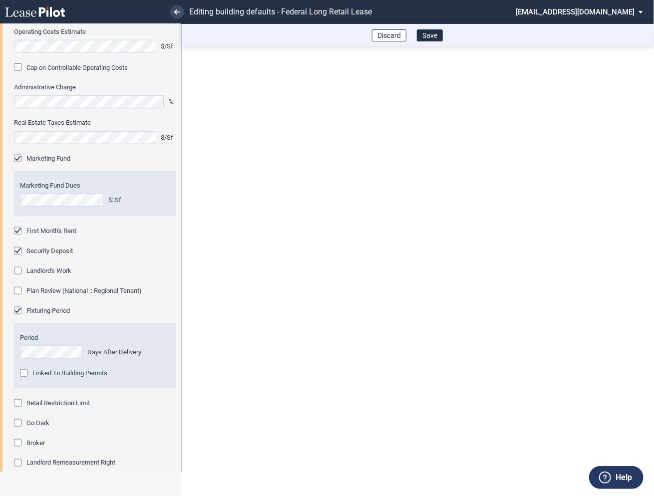
scroll to position [392, 0]
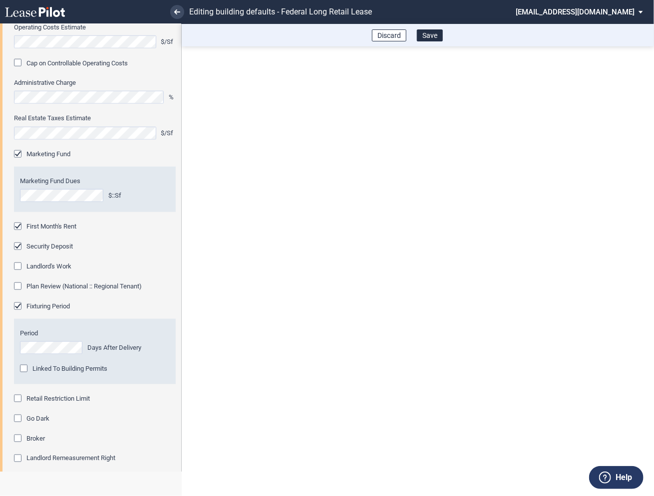
click at [17, 399] on div "Retail Restriction Limit" at bounding box center [19, 400] width 10 height 10
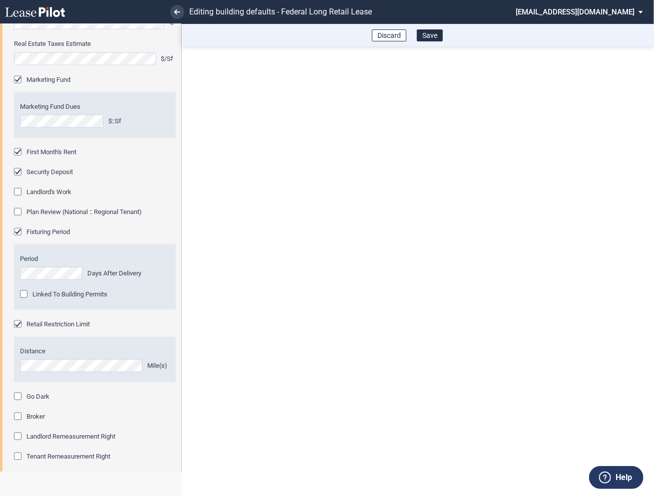
scroll to position [517, 0]
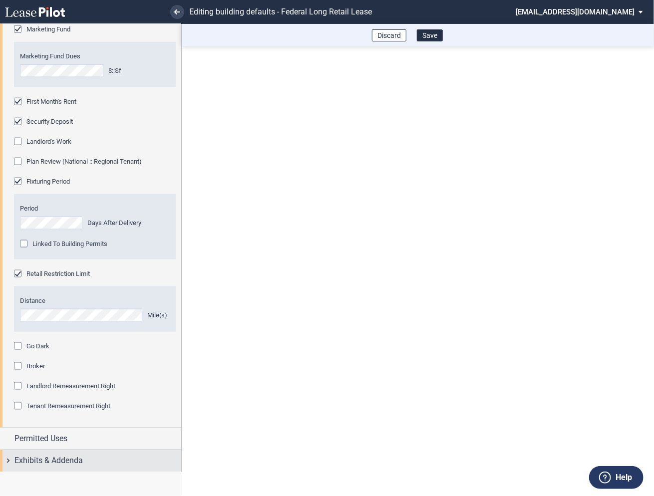
click at [7, 456] on div "Exhibits & Addenda" at bounding box center [90, 460] width 181 height 21
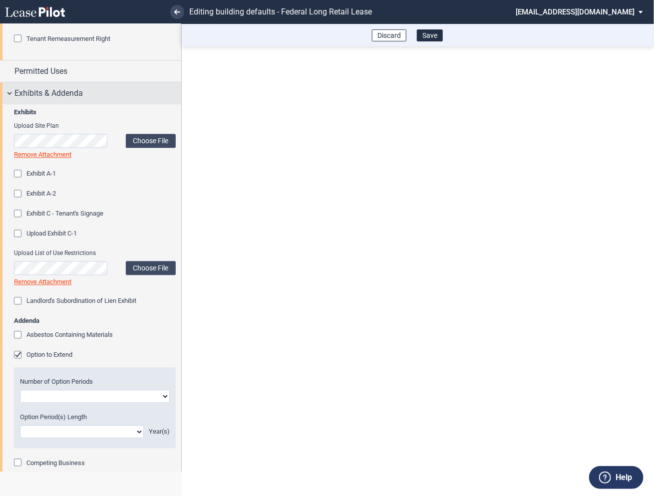
scroll to position [884, 0]
click at [18, 356] on div "Option to Extend" at bounding box center [19, 356] width 10 height 10
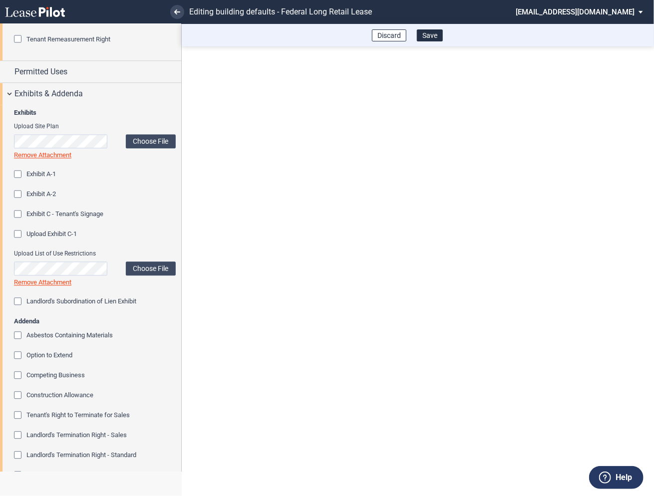
scroll to position [1022, 0]
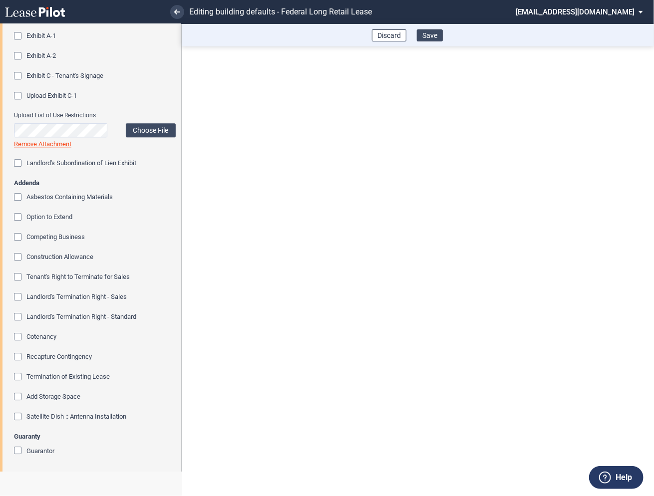
click at [435, 36] on button "Save" at bounding box center [430, 35] width 26 height 12
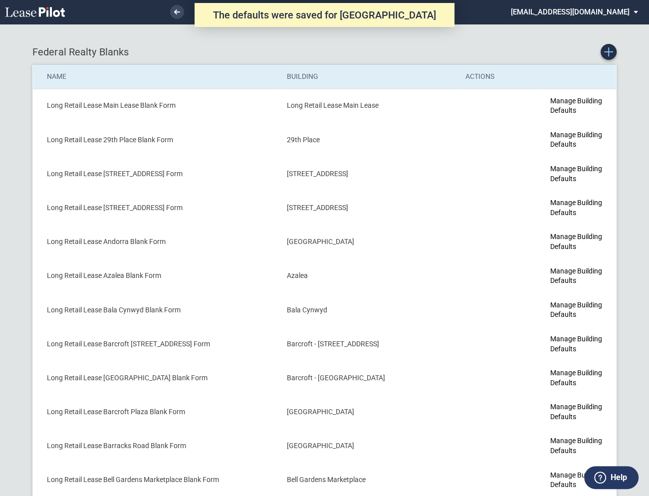
click at [606, 56] on link "Create new Blank Form" at bounding box center [609, 52] width 16 height 16
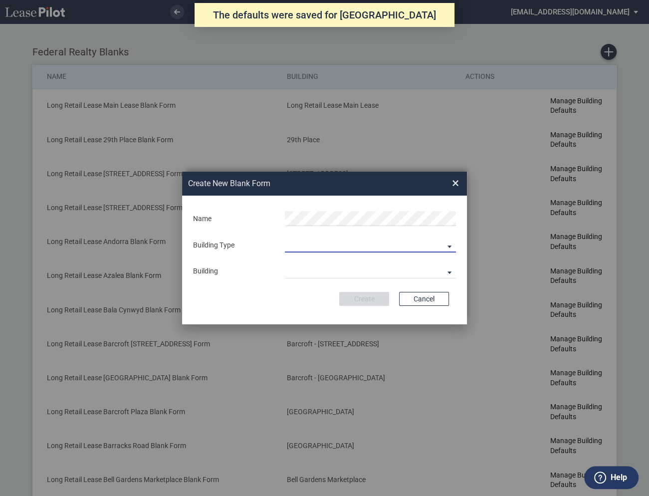
click at [293, 245] on md-select "Building Predefined Empty Building New Empty Building" at bounding box center [370, 245] width 171 height 15
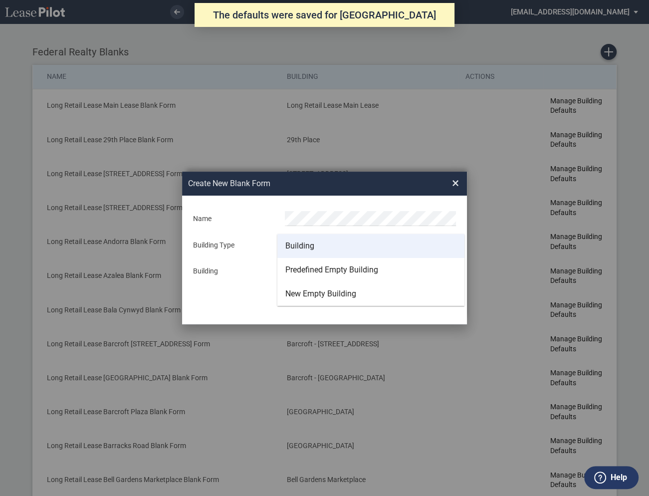
click at [295, 245] on div "Building" at bounding box center [299, 246] width 29 height 11
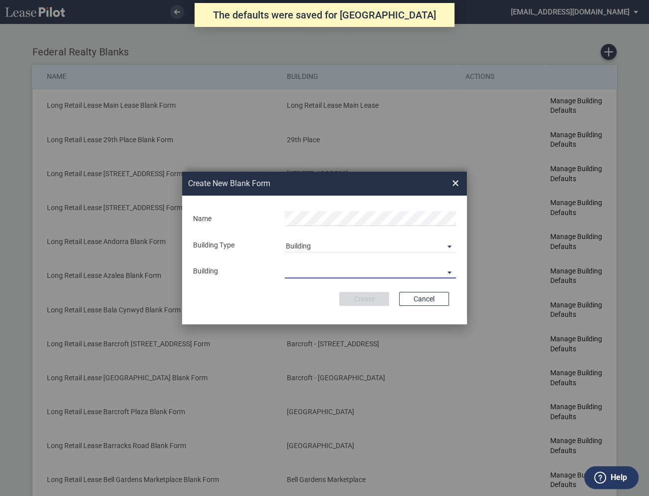
click at [298, 274] on md-select "29th Place [STREET_ADDRESS] [STREET_ADDRESS] [GEOGRAPHIC_DATA] Azalea Bala Cynw…" at bounding box center [370, 270] width 171 height 15
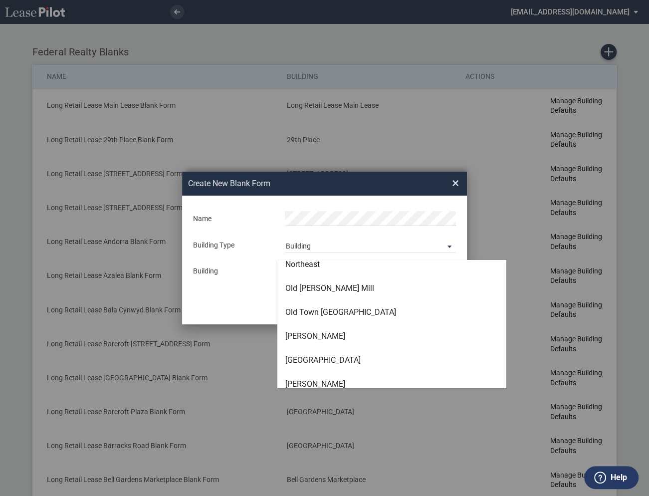
scroll to position [2199, 0]
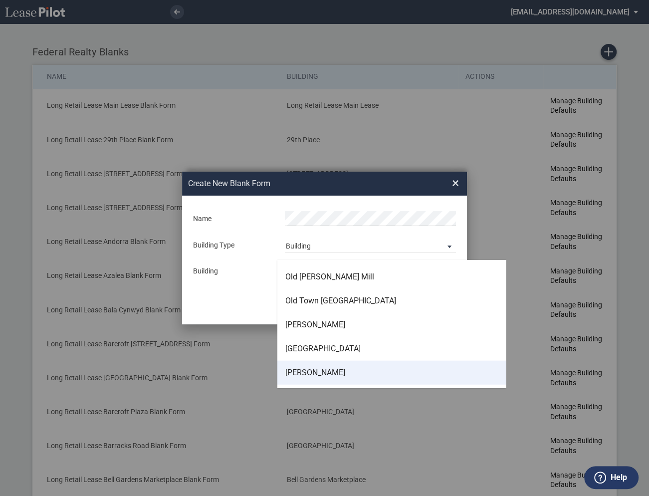
click at [313, 370] on div "[PERSON_NAME]" at bounding box center [315, 372] width 60 height 11
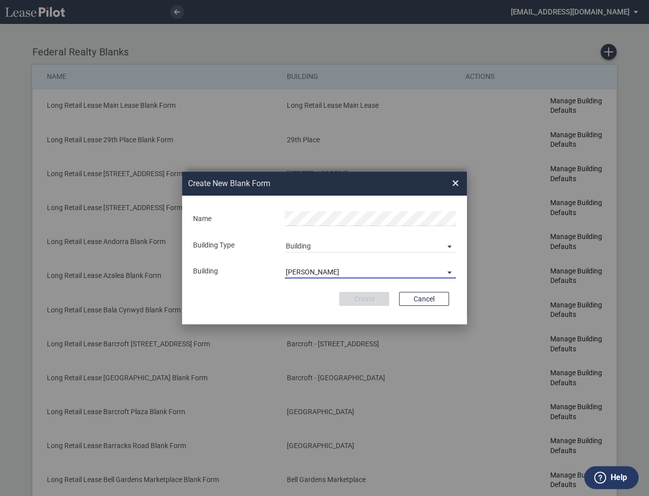
click at [354, 273] on span "[PERSON_NAME]" at bounding box center [362, 272] width 153 height 10
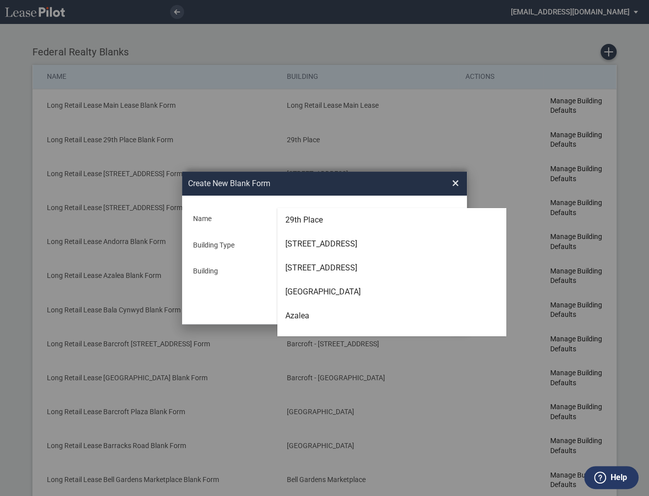
scroll to position [2248, 0]
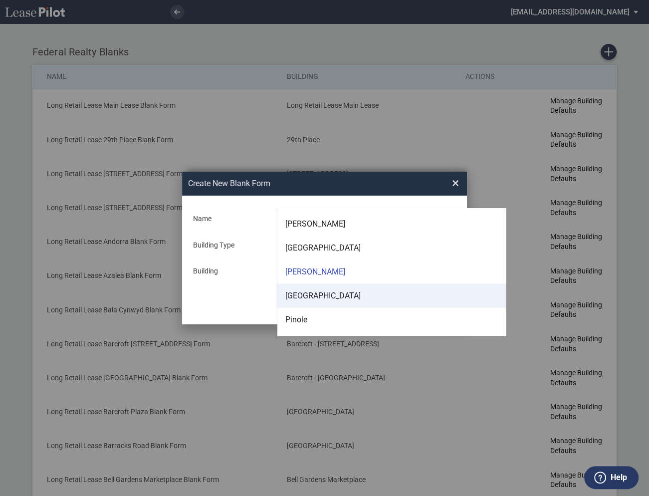
click at [324, 297] on div "[GEOGRAPHIC_DATA]" at bounding box center [322, 295] width 75 height 11
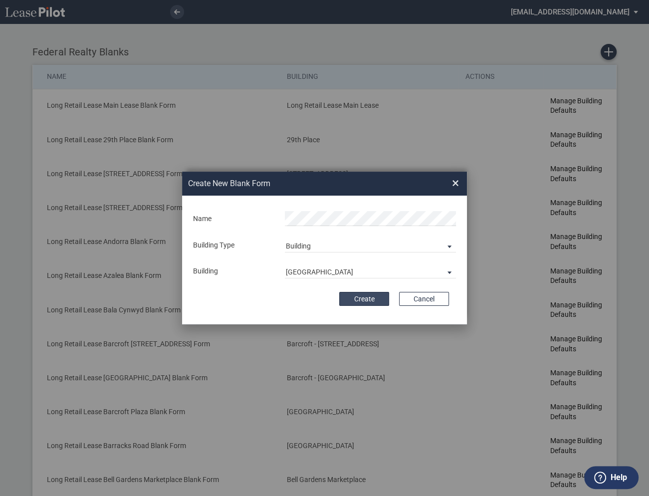
click at [364, 297] on button "Create" at bounding box center [364, 299] width 50 height 14
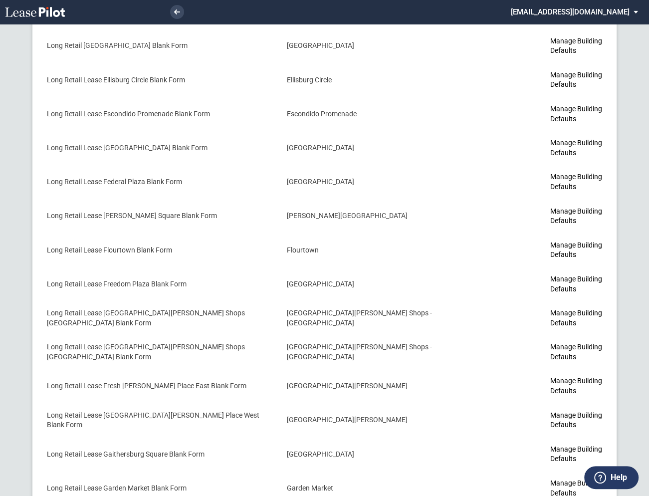
scroll to position [2362, 0]
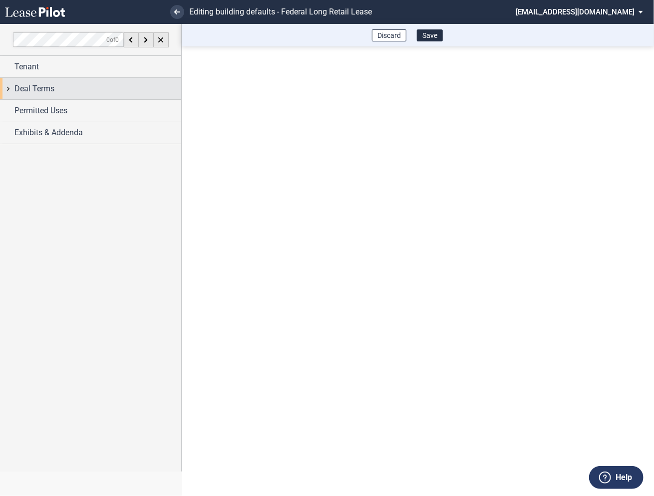
click at [7, 89] on div "Deal Terms" at bounding box center [90, 88] width 181 height 21
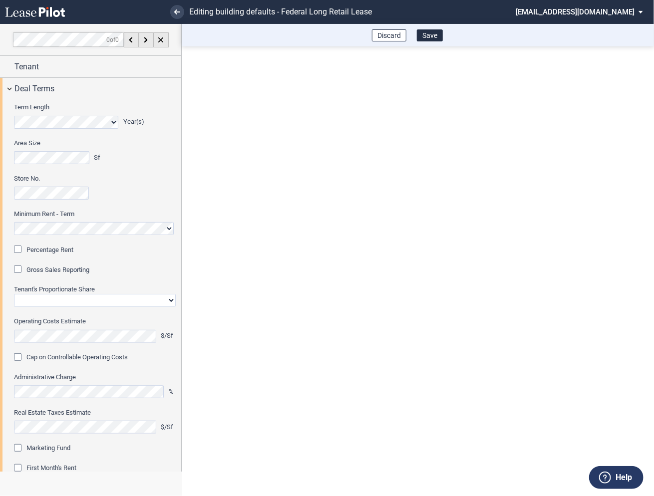
click at [18, 248] on div "Percentage Rent" at bounding box center [19, 251] width 10 height 10
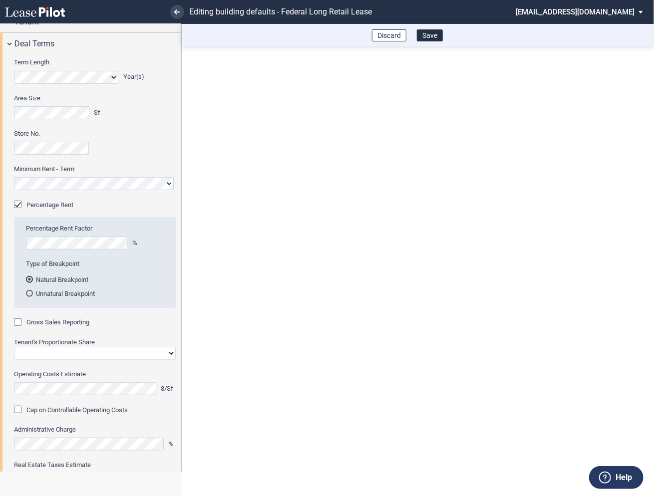
click at [18, 322] on div "Gross Sales Reporting" at bounding box center [19, 323] width 10 height 10
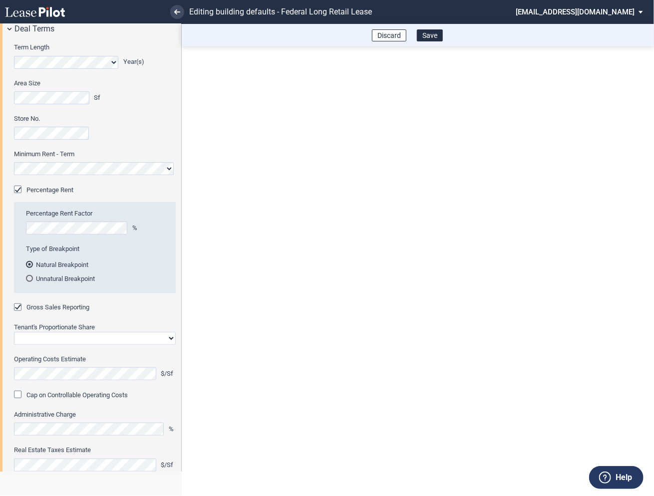
scroll to position [69, 0]
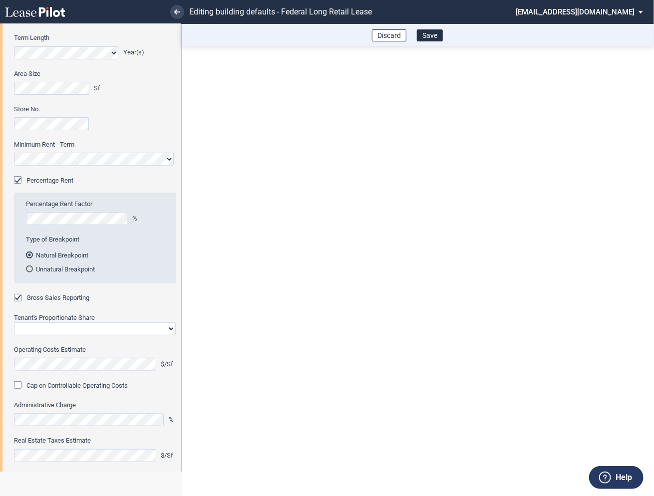
click at [35, 330] on select "Straight GLA Net Major" at bounding box center [95, 328] width 162 height 13
select select "straight GLA"
click at [14, 322] on select "Straight GLA Net Major" at bounding box center [95, 328] width 162 height 13
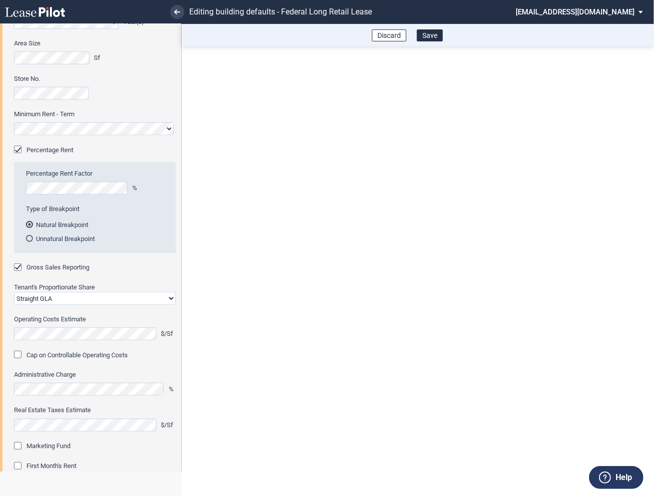
scroll to position [110, 0]
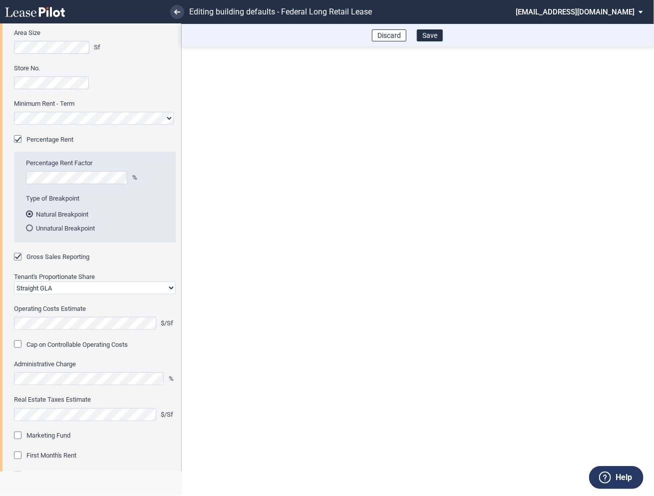
click at [21, 435] on div "Marketing Fund" at bounding box center [19, 437] width 10 height 10
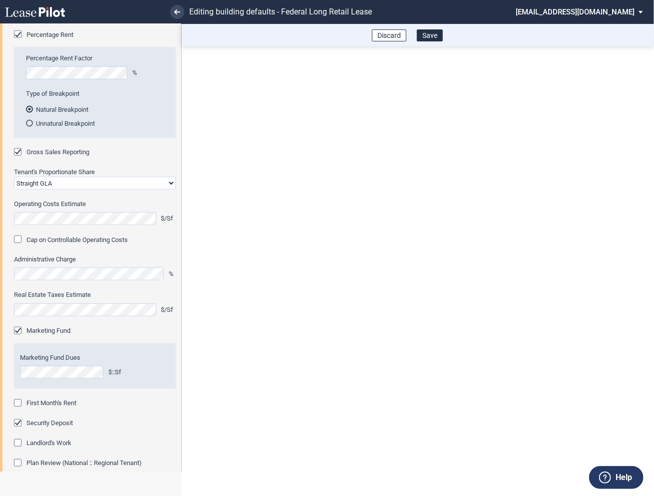
click at [18, 406] on div "First Month's Rent" at bounding box center [19, 404] width 10 height 10
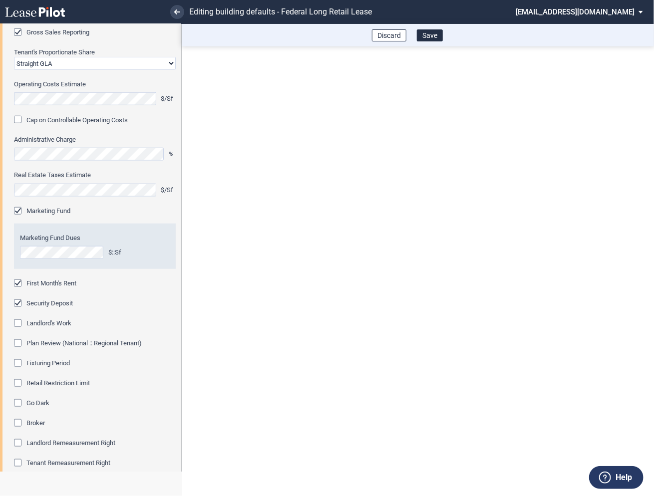
scroll to position [345, 0]
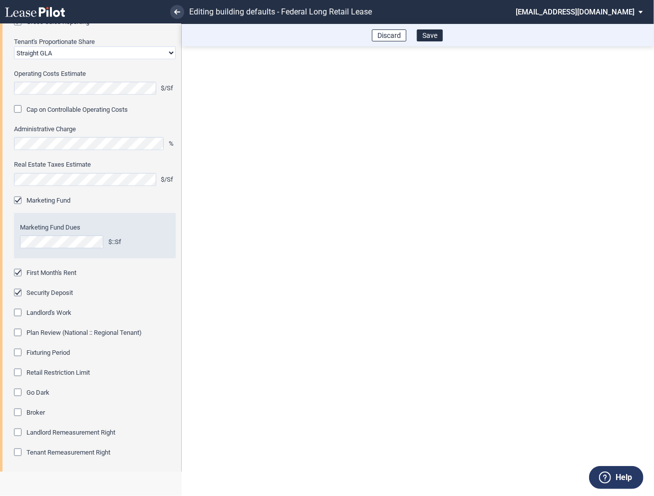
click at [17, 349] on div "Fixturing Period" at bounding box center [19, 354] width 10 height 10
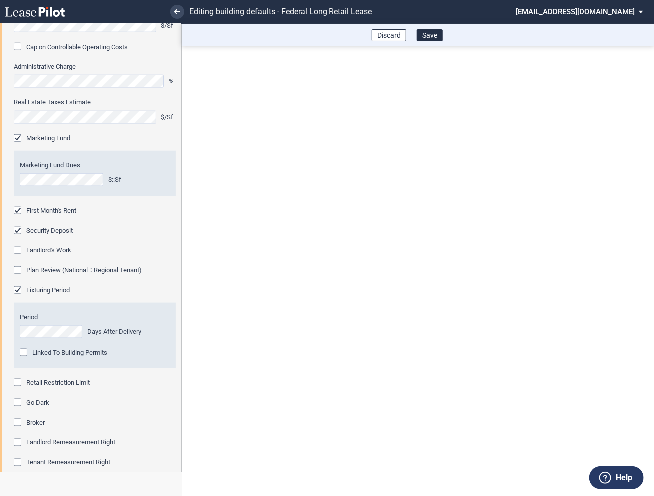
click at [20, 381] on div "Retail Restriction Limit" at bounding box center [19, 384] width 10 height 10
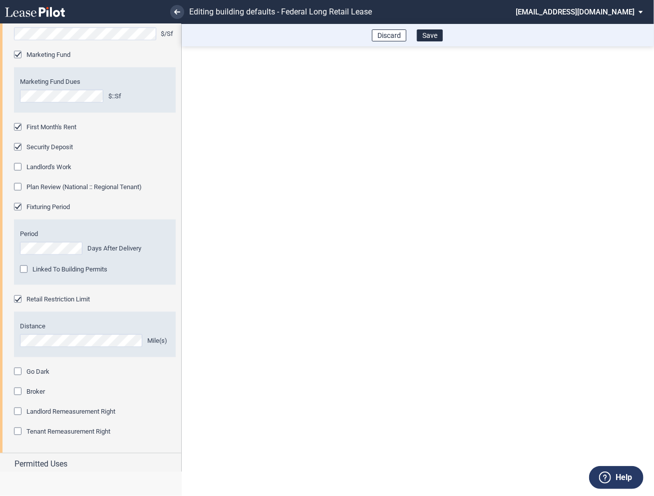
scroll to position [517, 0]
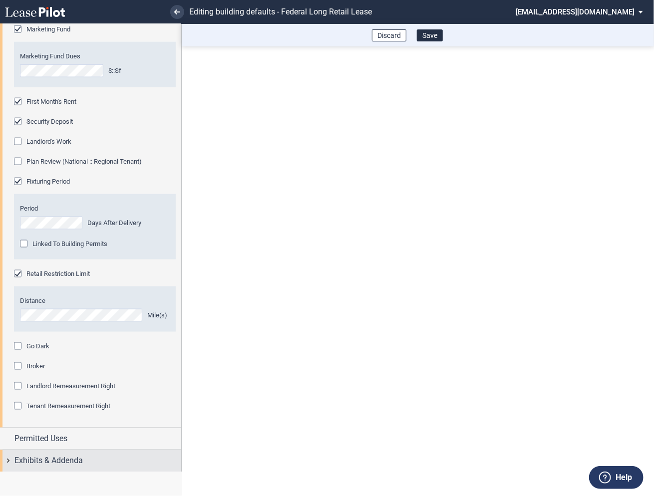
click at [8, 463] on div "Exhibits & Addenda" at bounding box center [90, 460] width 181 height 21
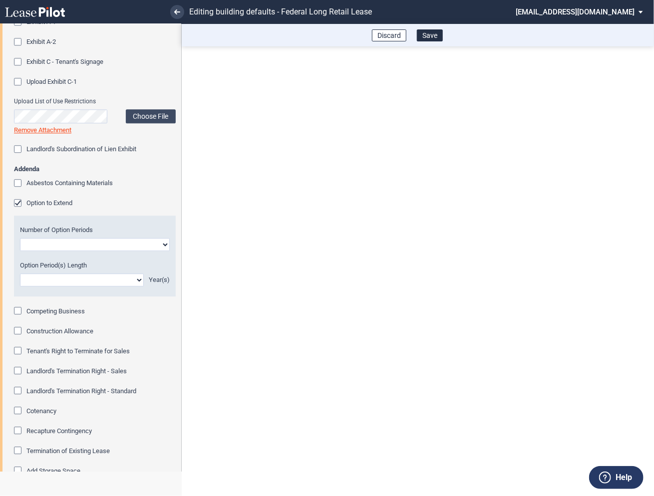
scroll to position [1075, 0]
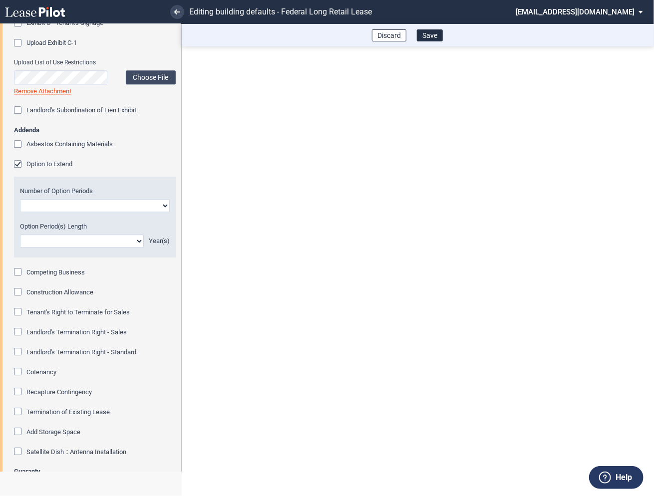
click at [18, 163] on div "Option to Extend" at bounding box center [19, 165] width 10 height 10
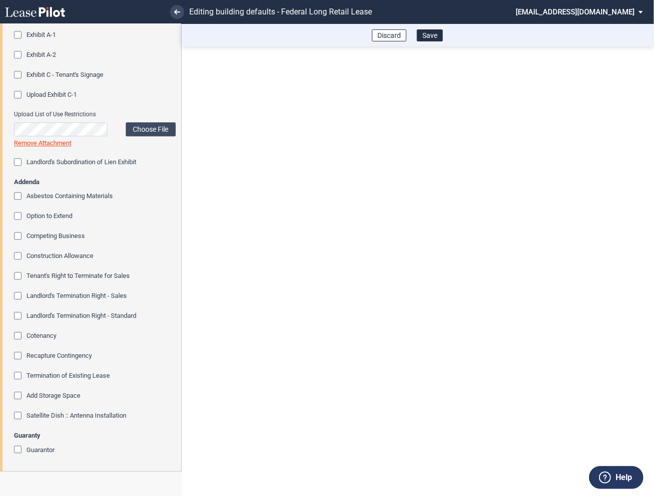
scroll to position [1022, 0]
click at [424, 37] on button "Save" at bounding box center [430, 35] width 26 height 12
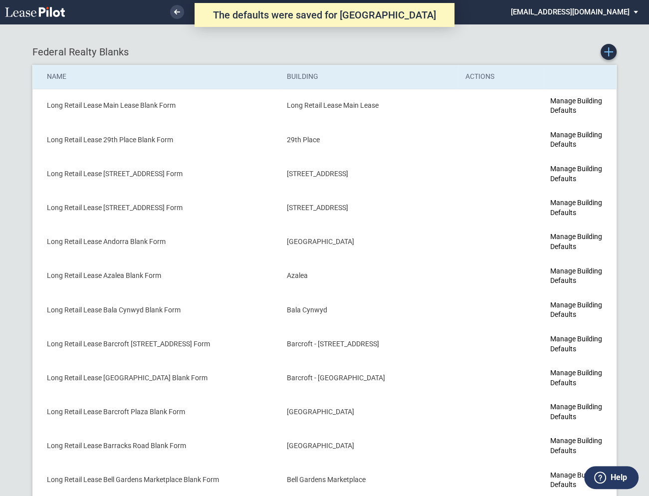
click at [608, 50] on use "Create new Blank Form" at bounding box center [608, 51] width 9 height 9
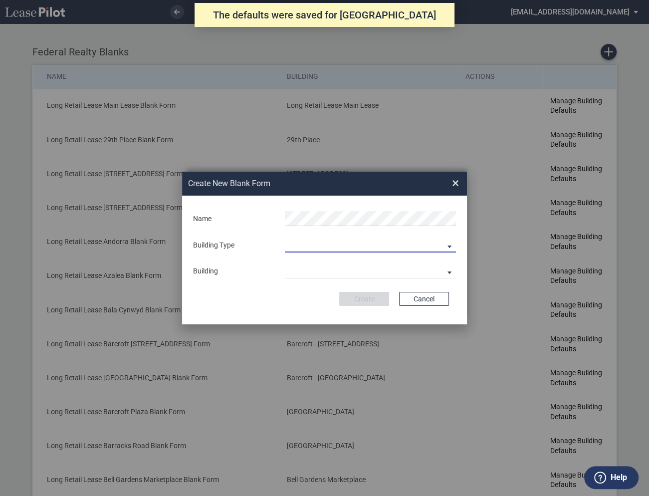
click at [307, 239] on md-select "Building Predefined Empty Building New Empty Building" at bounding box center [370, 245] width 171 height 15
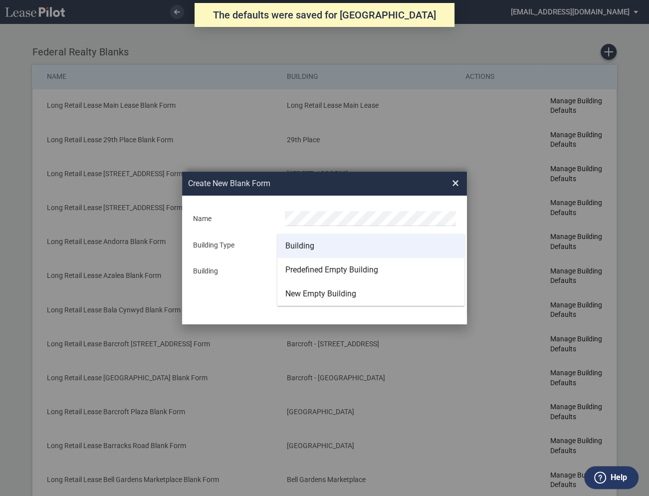
click at [302, 244] on div "Building" at bounding box center [299, 246] width 29 height 11
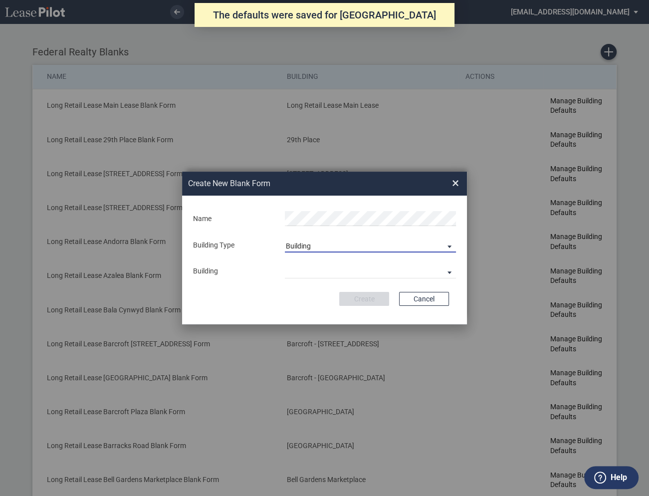
click at [301, 268] on md-select "29th Place [STREET_ADDRESS] [STREET_ADDRESS] [GEOGRAPHIC_DATA] Azalea Bala Cynw…" at bounding box center [370, 270] width 171 height 15
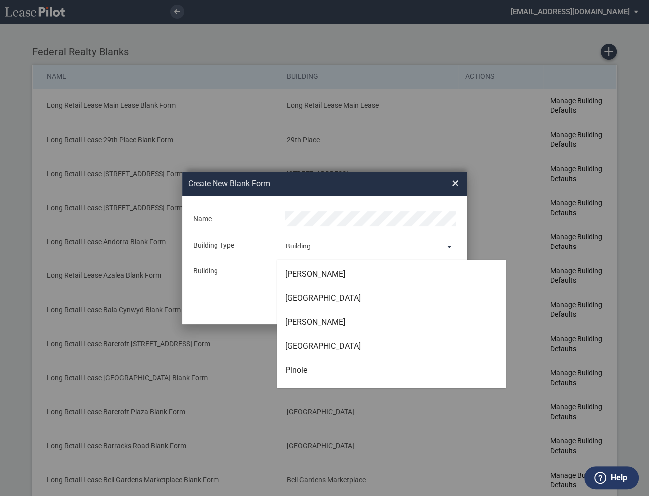
scroll to position [2250, 0]
click at [302, 367] on div "Pinole" at bounding box center [296, 369] width 22 height 11
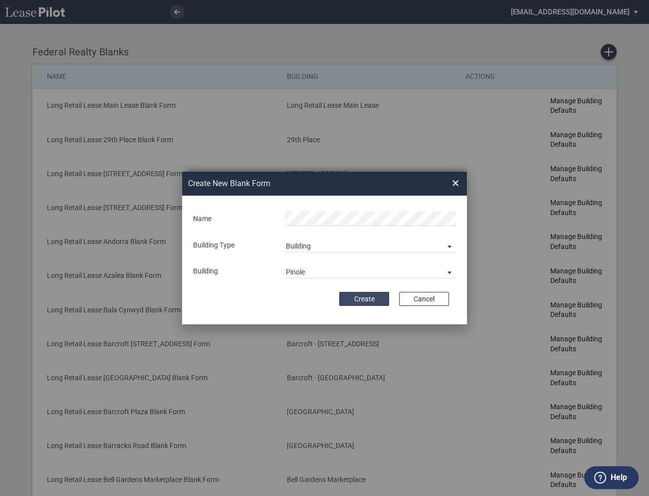
click at [359, 298] on button "Create" at bounding box center [364, 299] width 50 height 14
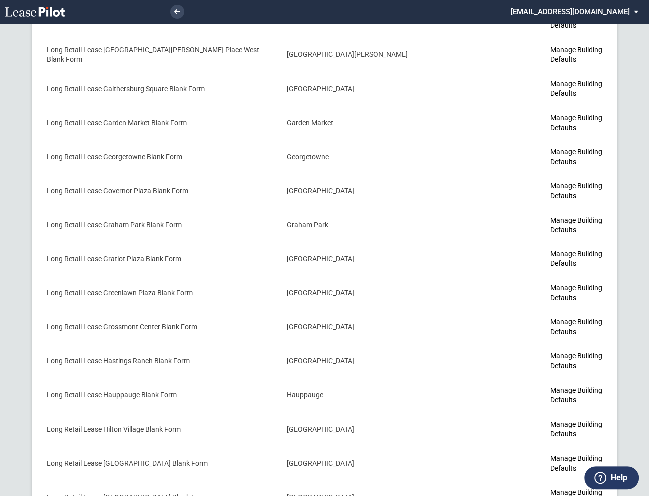
scroll to position [2390, 0]
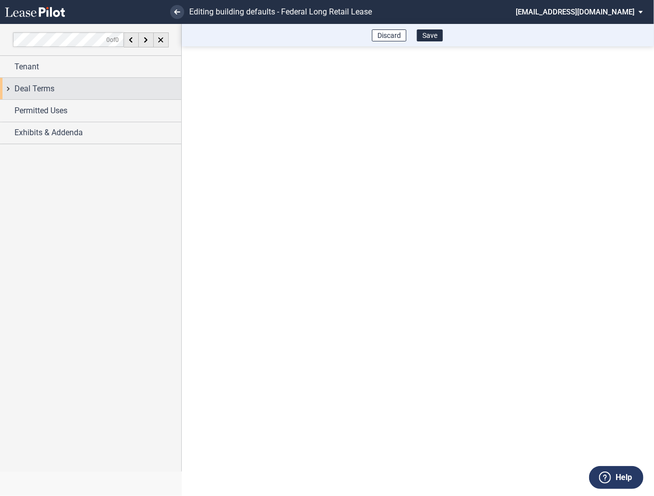
click at [7, 88] on div "Deal Terms" at bounding box center [90, 88] width 181 height 21
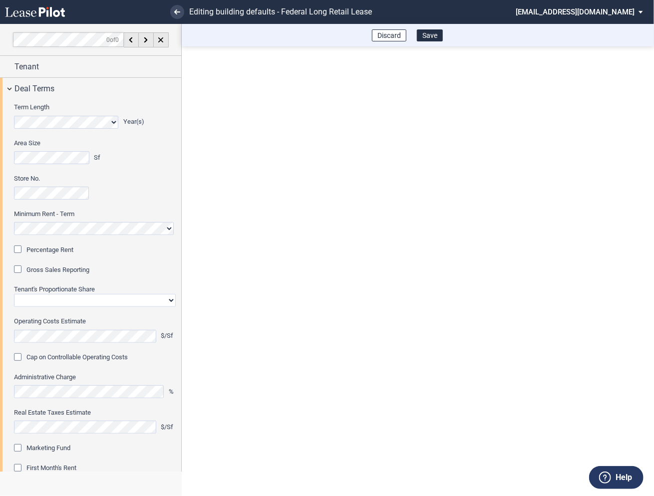
click at [20, 250] on div "Percentage Rent" at bounding box center [19, 251] width 10 height 10
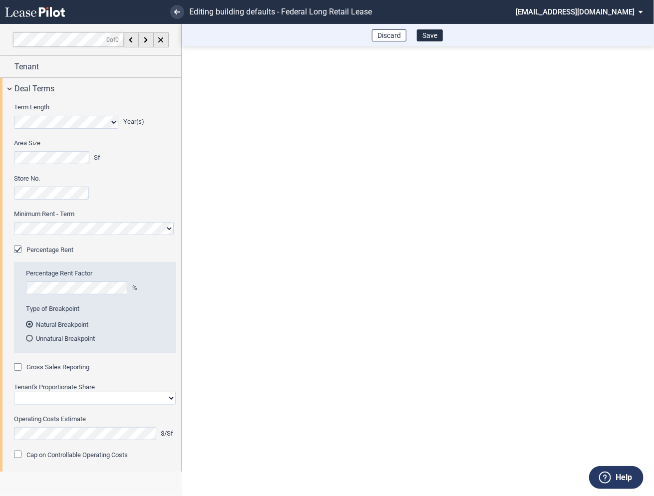
click at [19, 369] on div "Gross Sales Reporting" at bounding box center [19, 368] width 10 height 10
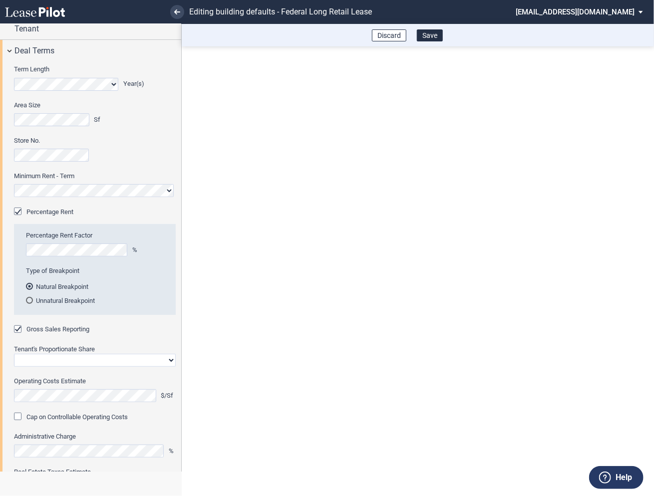
click at [36, 361] on select "Straight GLA Net Major" at bounding box center [95, 360] width 162 height 13
select select "straight GLA"
click at [14, 354] on select "Straight GLA Net Major" at bounding box center [95, 360] width 162 height 13
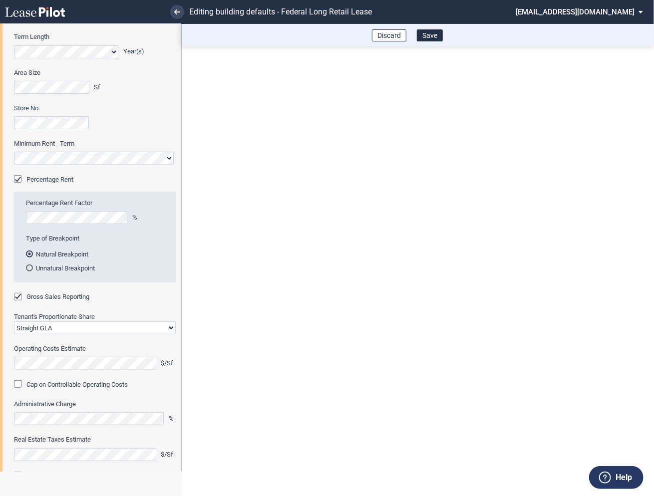
scroll to position [101, 0]
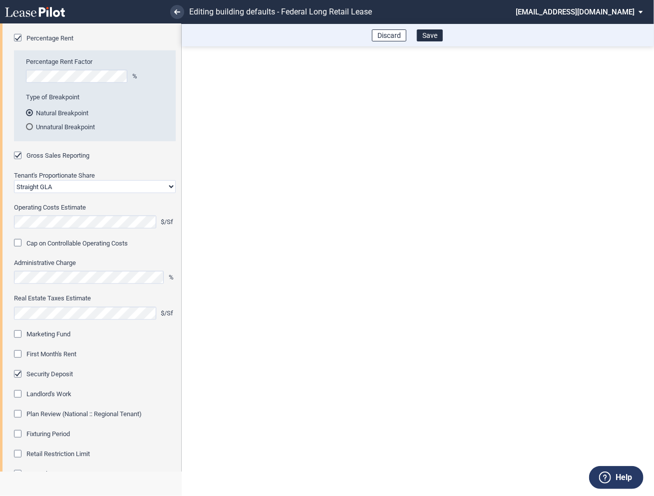
click at [19, 332] on div "Marketing Fund" at bounding box center [19, 335] width 10 height 10
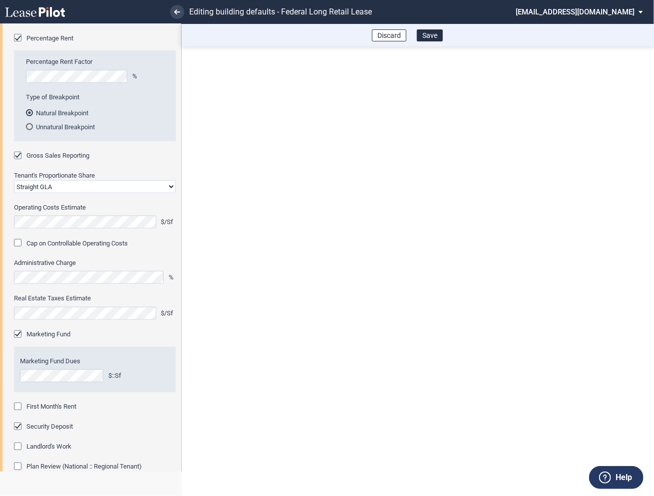
scroll to position [274, 0]
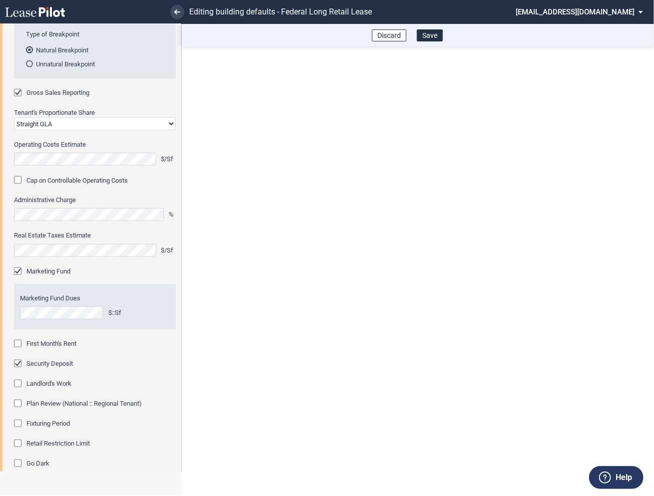
click at [19, 344] on div "First Month's Rent" at bounding box center [19, 345] width 10 height 10
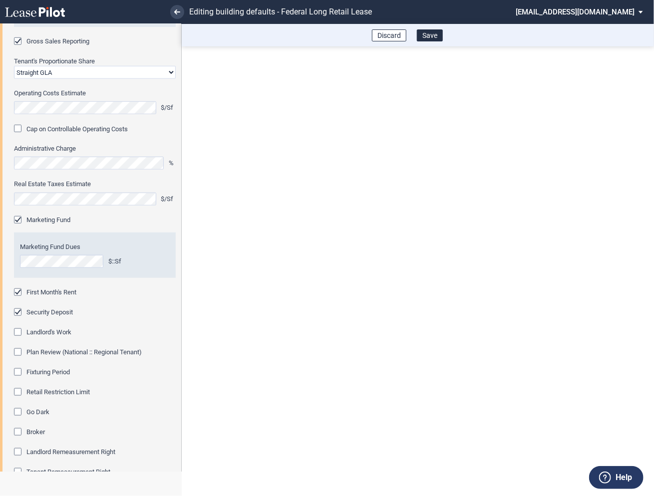
click at [19, 370] on div "Fixturing Period" at bounding box center [19, 373] width 10 height 10
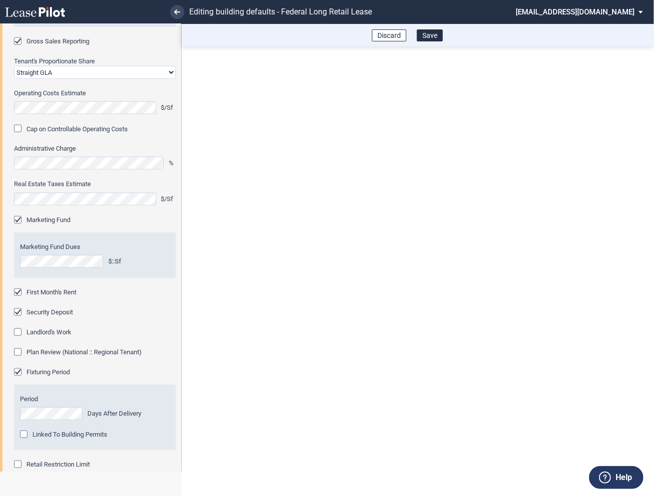
scroll to position [382, 0]
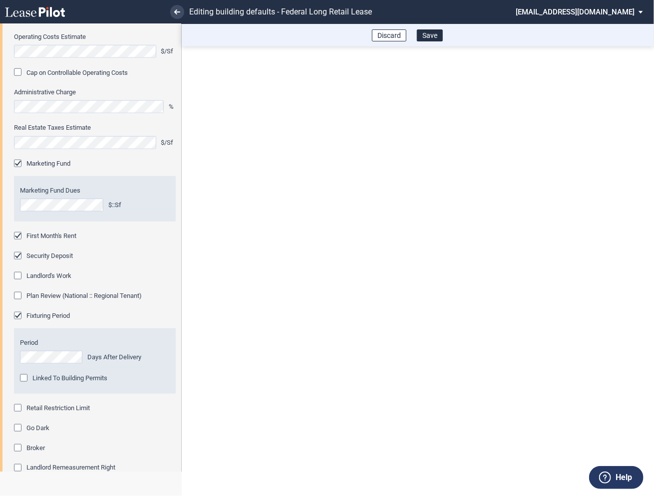
click at [19, 411] on div "Retail Restriction Limit" at bounding box center [19, 409] width 10 height 10
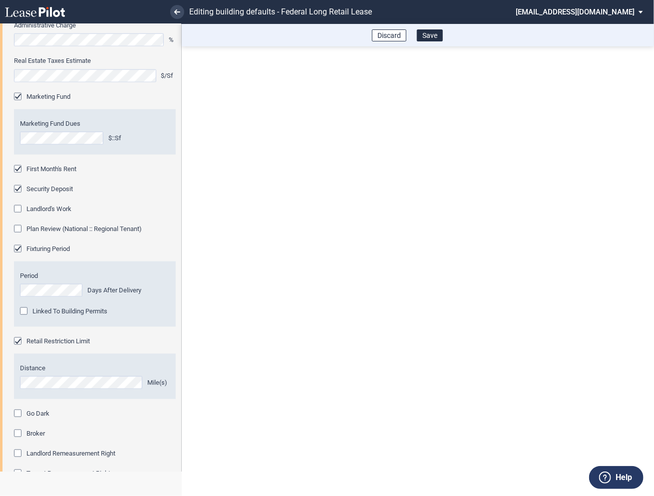
scroll to position [517, 0]
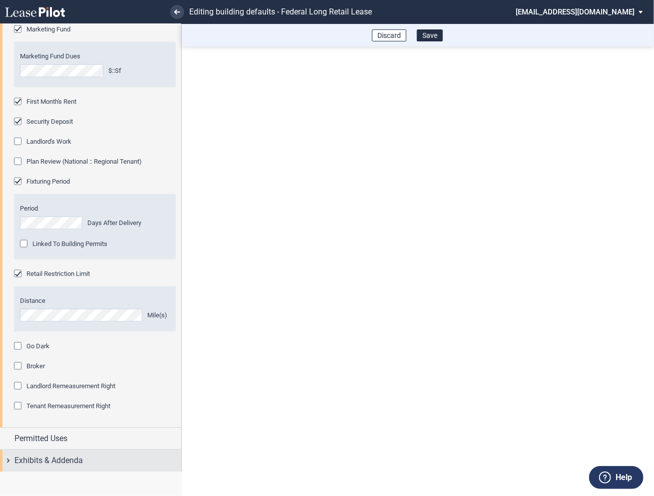
click at [8, 459] on div "Exhibits & Addenda" at bounding box center [90, 460] width 181 height 21
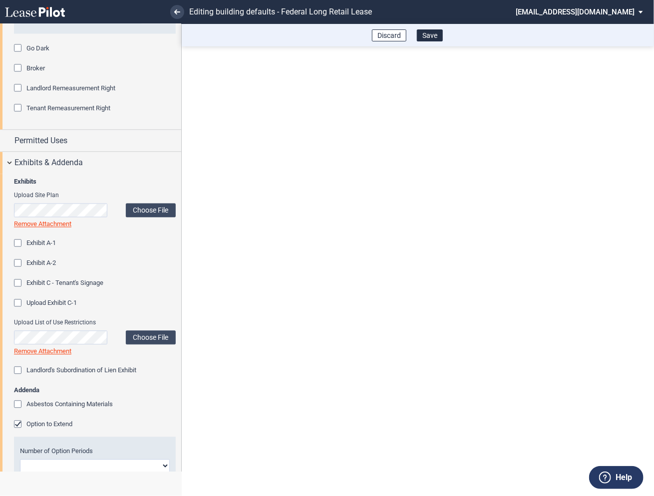
scroll to position [850, 0]
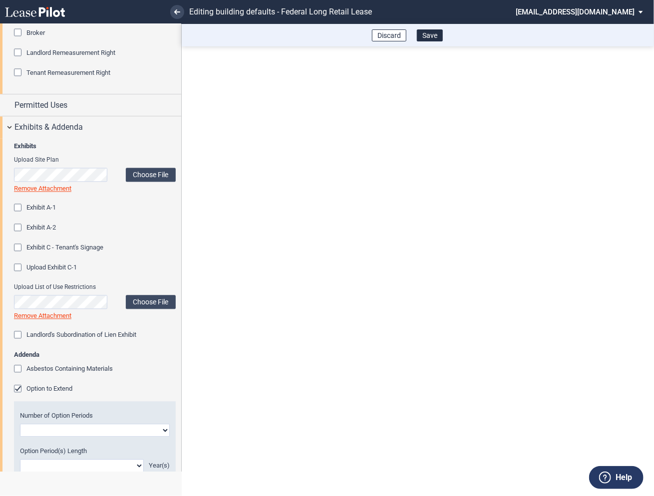
click at [19, 385] on div "Option to Extend" at bounding box center [19, 390] width 10 height 10
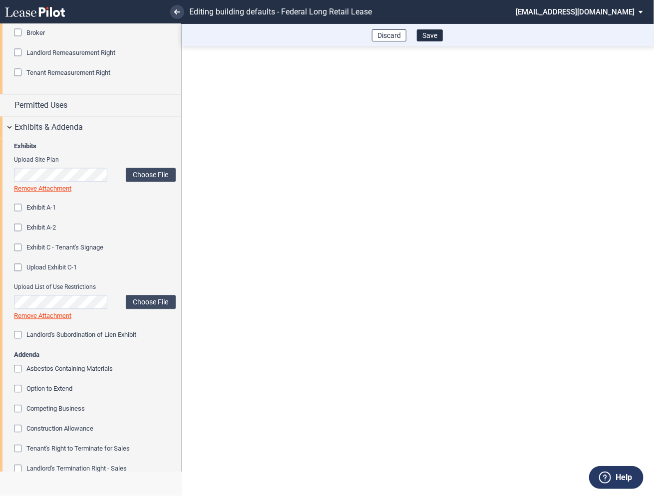
scroll to position [1022, 0]
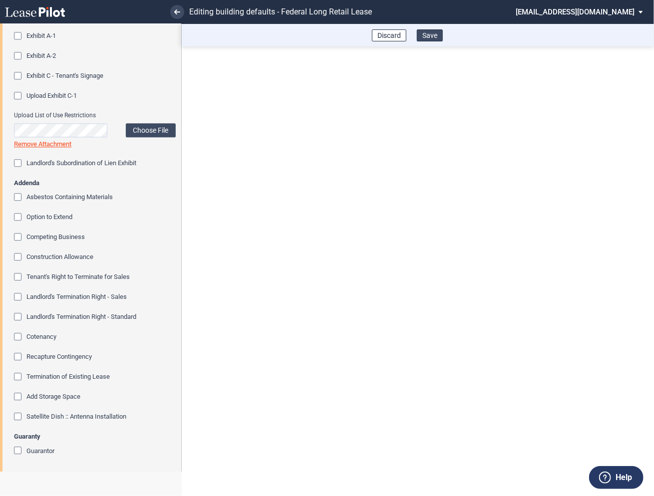
click at [431, 34] on button "Save" at bounding box center [430, 35] width 26 height 12
